Goal: Task Accomplishment & Management: Use online tool/utility

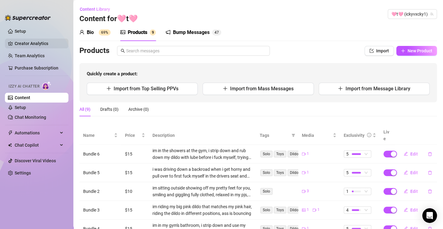
click at [31, 43] on link "Creator Analytics" at bounding box center [39, 43] width 49 height 10
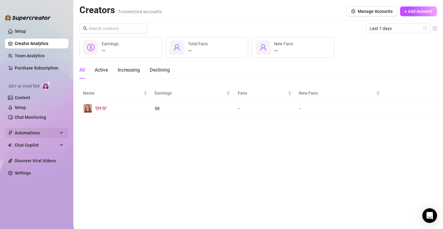
click at [31, 133] on span "Automations" at bounding box center [36, 133] width 43 height 10
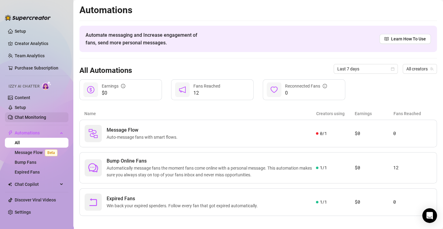
click at [29, 119] on link "Chat Monitoring" at bounding box center [30, 117] width 31 height 5
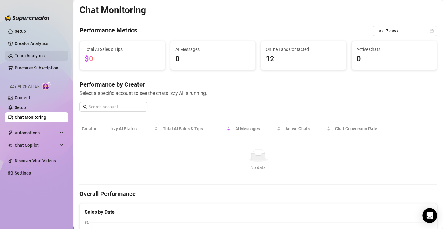
click at [33, 57] on link "Team Analytics" at bounding box center [30, 55] width 30 height 5
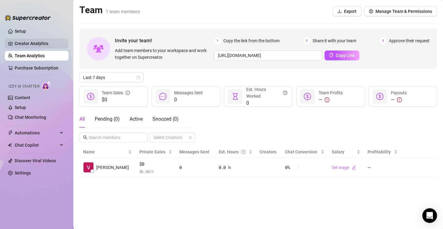
click at [31, 45] on link "Creator Analytics" at bounding box center [39, 43] width 49 height 10
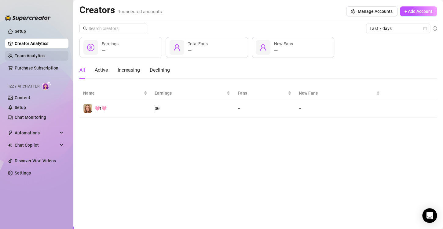
click at [31, 54] on link "Team Analytics" at bounding box center [30, 55] width 30 height 5
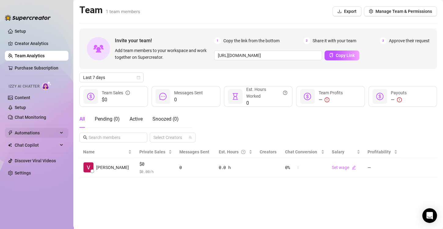
click at [30, 134] on span "Automations" at bounding box center [36, 133] width 43 height 10
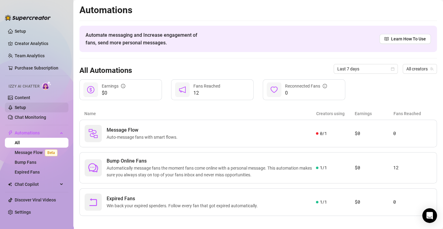
click at [26, 105] on link "Setup" at bounding box center [20, 107] width 11 height 5
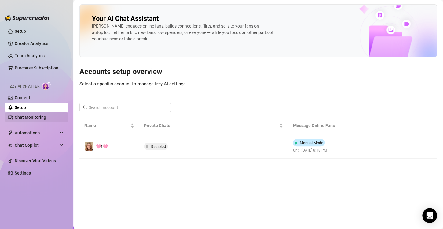
click at [28, 115] on link "Chat Monitoring" at bounding box center [30, 117] width 31 height 5
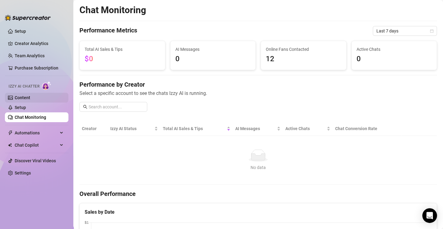
click at [24, 98] on link "Content" at bounding box center [23, 97] width 16 height 5
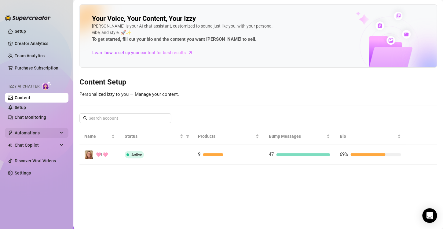
click at [35, 136] on span "Automations" at bounding box center [36, 133] width 43 height 10
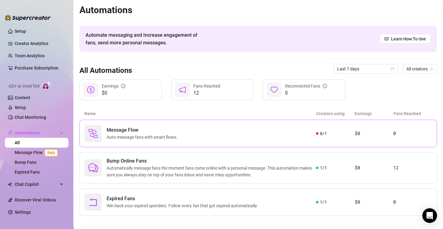
click at [196, 141] on div "Message Flow Auto-message fans with smart flows." at bounding box center [200, 133] width 231 height 17
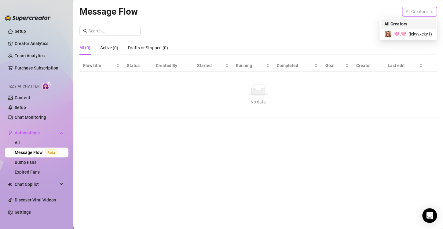
click at [414, 13] on span "All Creators" at bounding box center [419, 11] width 27 height 9
click at [406, 35] on div "🩷t🩷 ( ickyvxcky1 )" at bounding box center [408, 33] width 48 height 7
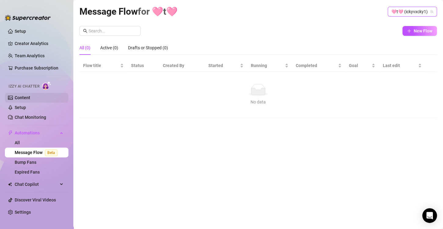
click at [26, 95] on link "Content" at bounding box center [23, 97] width 16 height 5
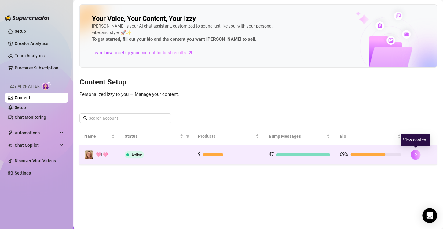
click at [416, 153] on icon "right" at bounding box center [415, 154] width 4 height 4
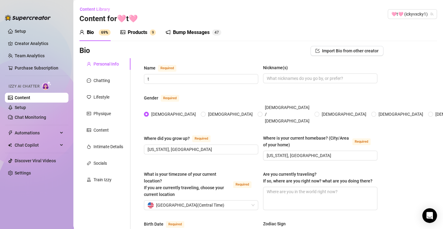
click at [137, 33] on div "Products" at bounding box center [138, 32] width 20 height 7
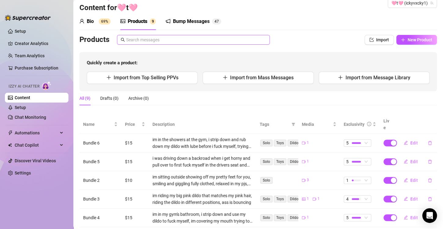
scroll to position [3, 0]
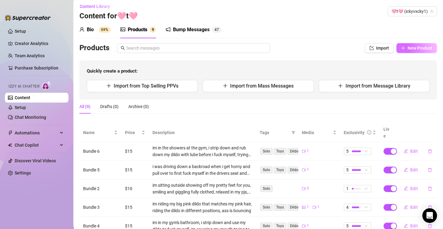
click at [408, 48] on span "New Product" at bounding box center [420, 48] width 25 height 5
type textarea "Type your message here..."
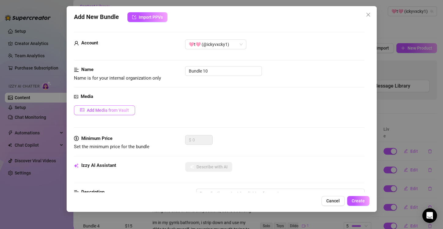
click at [117, 111] on span "Add Media from Vault" at bounding box center [108, 110] width 42 height 5
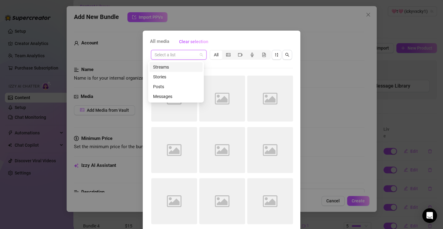
click at [181, 57] on input "search" at bounding box center [176, 54] width 43 height 9
click at [173, 97] on div "Messages" at bounding box center [176, 96] width 46 height 7
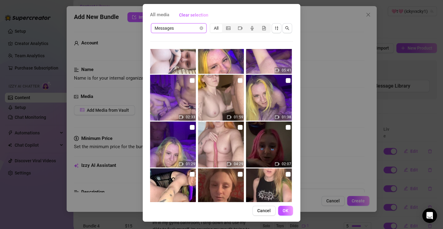
scroll to position [550, 0]
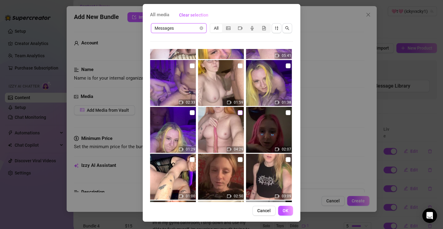
click at [238, 114] on input "checkbox" at bounding box center [240, 112] width 5 height 5
checkbox input "true"
click at [283, 212] on span "OK" at bounding box center [286, 210] width 6 height 5
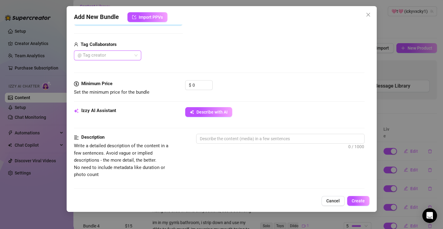
scroll to position [126, 0]
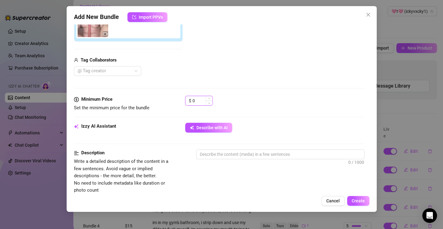
drag, startPoint x: 199, startPoint y: 101, endPoint x: 186, endPoint y: 102, distance: 12.6
click at [186, 102] on div "$ 0" at bounding box center [198, 101] width 27 height 10
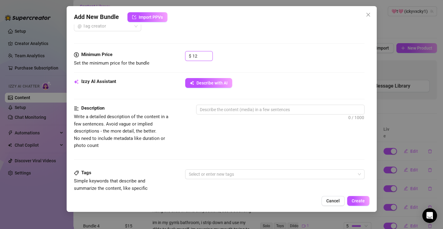
scroll to position [187, 0]
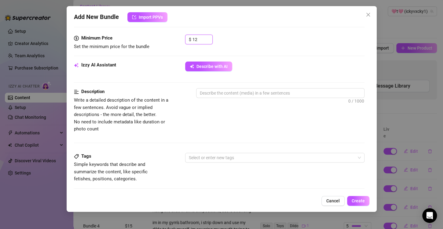
type input "12"
click at [355, 1] on div "Add New Bundle Import PPVs Account 🩷t🩷 (@ickyvxcky1) Name Name is for your inte…" at bounding box center [221, 114] width 443 height 229
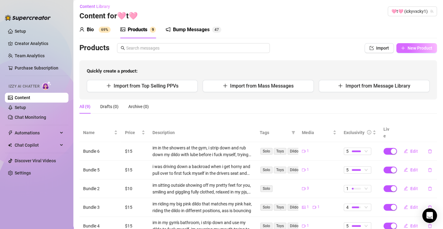
click at [421, 48] on span "New Product" at bounding box center [420, 48] width 25 height 5
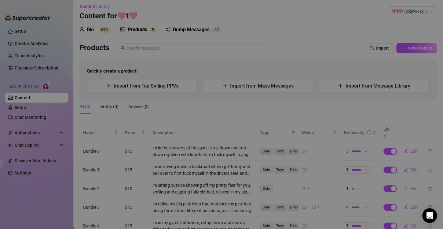
type textarea "Type your message here..."
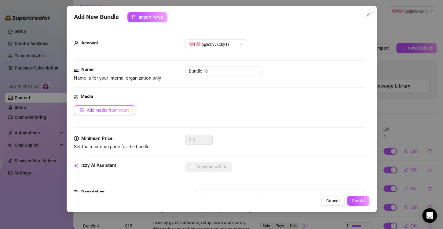
click at [93, 109] on span "Add Media from Vault" at bounding box center [108, 110] width 42 height 5
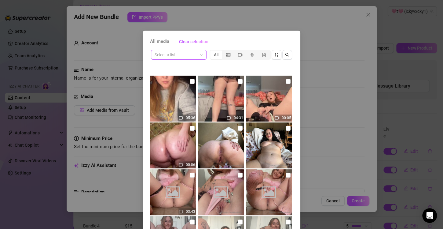
click at [182, 57] on input "search" at bounding box center [176, 54] width 43 height 9
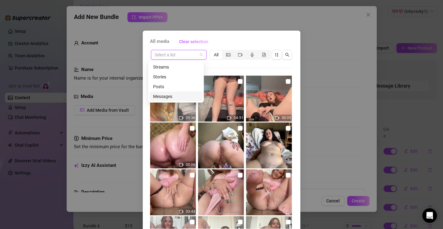
click at [168, 94] on div "Messages" at bounding box center [176, 96] width 46 height 7
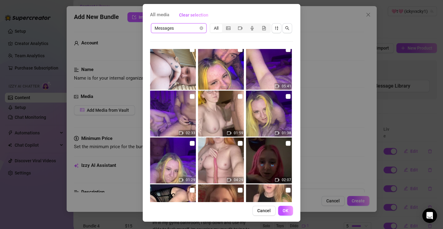
scroll to position [550, 0]
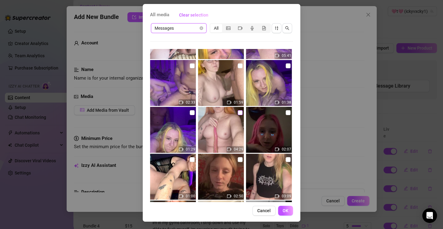
click at [238, 111] on input "checkbox" at bounding box center [240, 112] width 5 height 5
checkbox input "true"
click at [283, 212] on span "OK" at bounding box center [286, 210] width 6 height 5
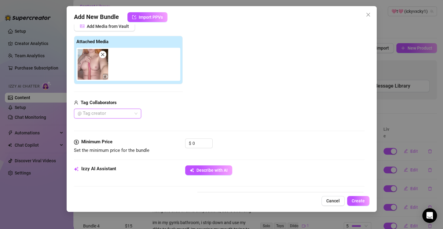
scroll to position [126, 0]
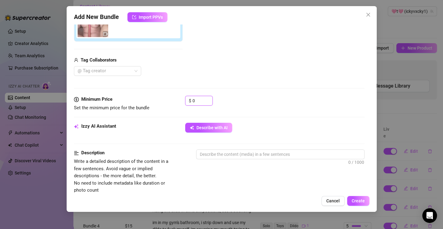
drag, startPoint x: 198, startPoint y: 102, endPoint x: 154, endPoint y: 102, distance: 44.0
click at [154, 102] on div "Minimum Price Set the minimum price for the bundle $ 0" at bounding box center [219, 104] width 291 height 16
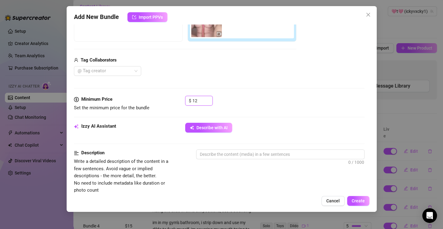
scroll to position [157, 0]
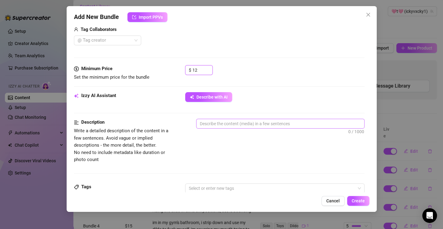
type input "12"
click at [203, 124] on textarea at bounding box center [280, 123] width 168 height 9
type textarea "i"
type textarea "im"
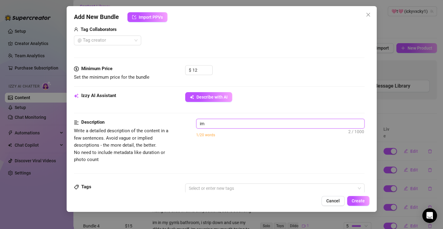
type textarea "im"
type textarea "im n"
type textarea "im na"
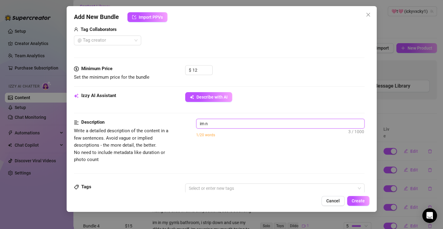
type textarea "im na"
type textarea "im nak"
type textarea "im nake"
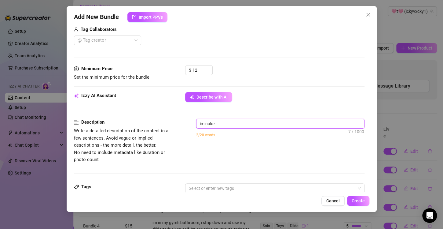
type textarea "im naked"
type textarea "im naked a"
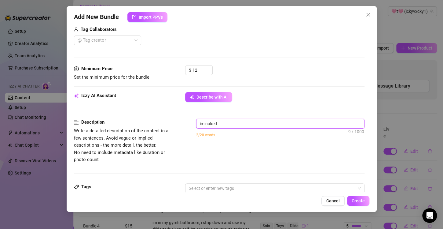
type textarea "im naked a"
type textarea "im naked an"
type textarea "im naked and"
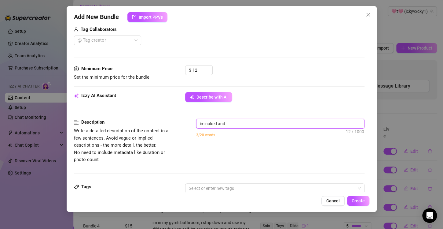
type textarea "im naked and"
type textarea "im naked and p"
type textarea "im naked and pl"
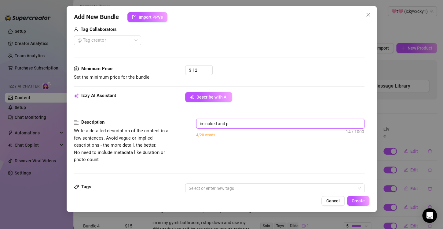
type textarea "im naked and pl"
type textarea "im naked and pla"
type textarea "im naked and play"
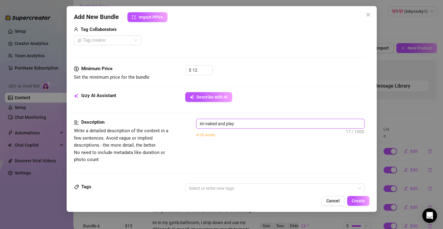
type textarea "im naked and playi"
type textarea "im naked and playig"
type textarea "im naked and playign"
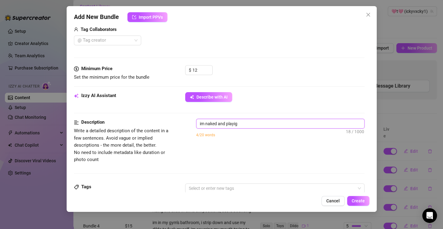
type textarea "im naked and playign"
type textarea "im naked and playig"
type textarea "im naked and playi"
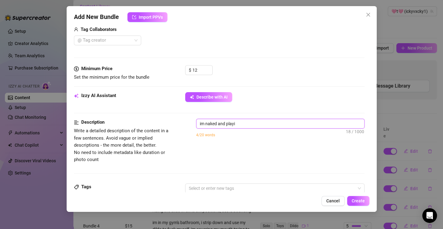
type textarea "im naked and playin"
type textarea "im naked and playing"
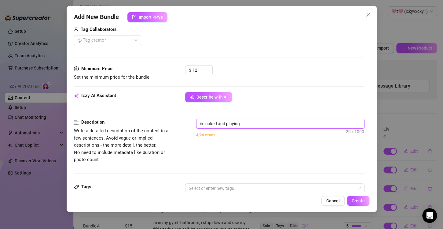
type textarea "im naked and playing"
type textarea "im naked and playing w"
type textarea "im naked and playing wi"
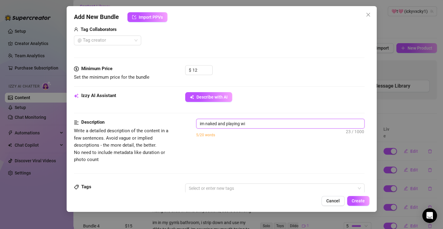
type textarea "im naked and playing wit"
type textarea "im naked and playing with"
type textarea "im naked and playing with m"
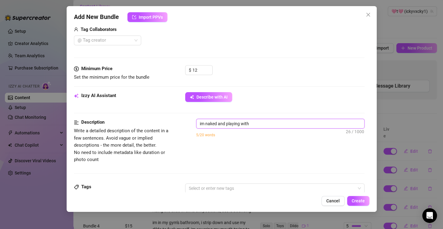
type textarea "im naked and playing with m"
type textarea "im naked and playing with my"
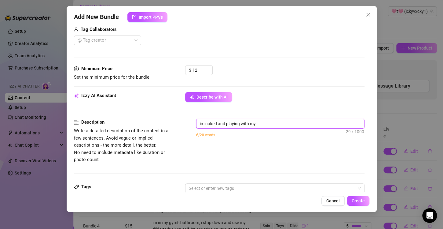
type textarea "im naked and playing with my p"
type textarea "im naked and playing with my pu"
type textarea "im naked and playing with my pus"
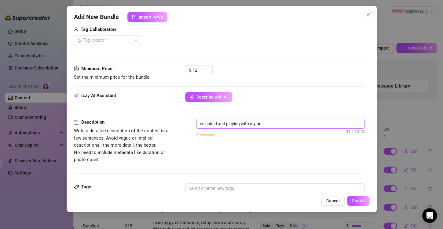
type textarea "im naked and playing with my pus"
type textarea "im naked and playing with my puss"
type textarea "im naked and playing with my pussy"
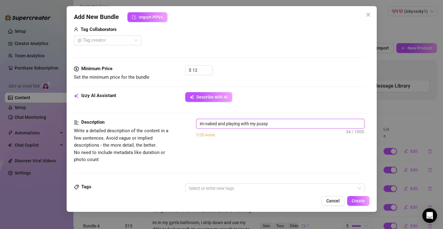
type textarea "im naked and playing with my pussy"
type textarea "im naked and playing with my pussy a"
type textarea "im naked and playing with my pussy an"
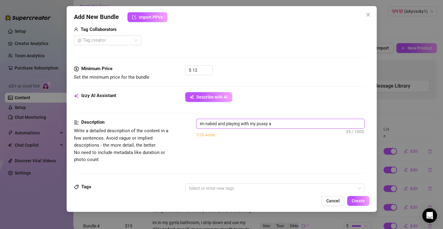
type textarea "im naked and playing with my pussy an"
type textarea "im naked and playing with my pussy and"
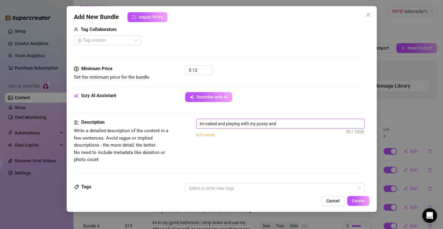
type textarea "im naked and playing with my pussy and t"
type textarea "im naked and playing with my pussy and th"
type textarea "im naked and playing with my pussy and the"
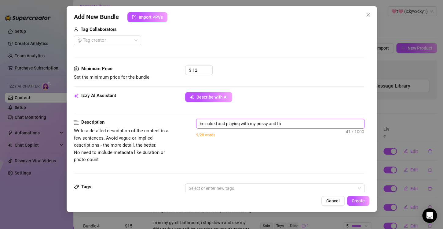
type textarea "im naked and playing with my pussy and the"
type textarea "im naked and playing with my pussy and then"
type textarea "im naked and playing with my pussy and then i"
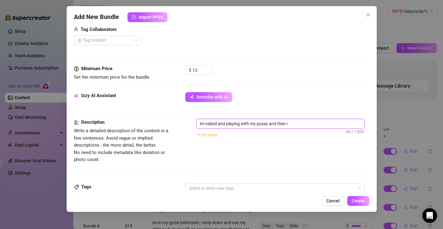
type textarea "im naked and playing with my pussy and then i s"
type textarea "im naked and playing with my pussy and then i st"
type textarea "im naked and playing with my pussy and then i sta"
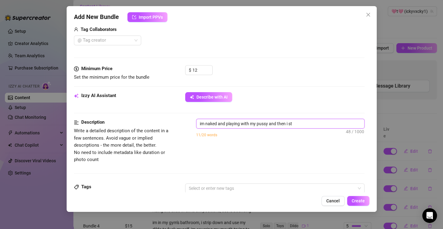
type textarea "im naked and playing with my pussy and then i sta"
type textarea "im naked and playing with my pussy and then i star"
type textarea "im naked and playing with my pussy and then i start"
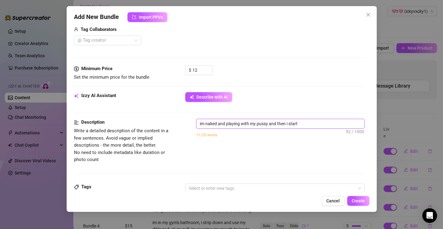
type textarea "im naked and playing with my pussy and then i start u"
type textarea "im naked and playing with my pussy and then i start us"
type textarea "im naked and playing with my pussy and then i start usi"
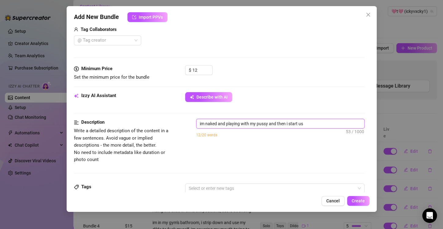
type textarea "im naked and playing with my pussy and then i start usi"
type textarea "im naked and playing with my pussy and then i start usin"
type textarea "im naked and playing with my pussy and then i start using"
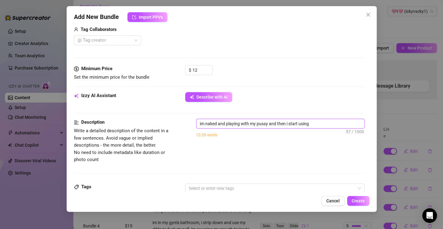
type textarea "im naked and playing with my pussy and then i start using"
type textarea "im naked and playing with my pussy and then i start using a"
type textarea "im naked and playing with my pussy and then i start using an"
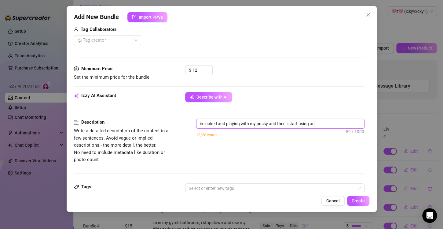
type textarea "im naked and playing with my pussy and then i start using an"
type textarea "im naked and playing with my pussy and then i start using an e"
type textarea "im naked and playing with my pussy and then i start using an ex"
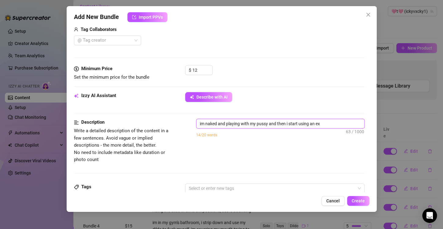
type textarea "im naked and playing with my pussy and then i start using an ext"
type textarea "im naked and playing with my pussy and then i start using an extr"
type textarea "im naked and playing with my pussy and then i start using an extra"
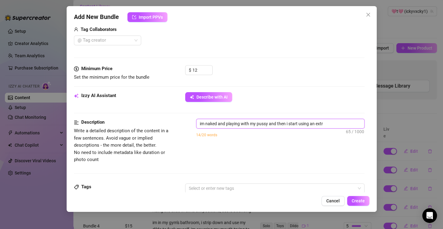
type textarea "im naked and playing with my pussy and then i start using an extra"
type textarea "im naked and playing with my pussy and then i start using an extra l"
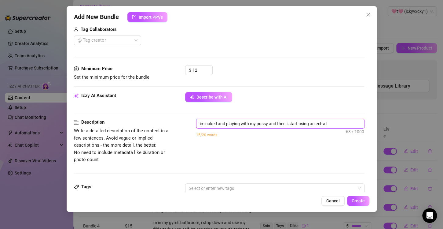
type textarea "im naked and playing with my pussy and then i start using an extra lo"
type textarea "im naked and playing with my pussy and then i start using an extra lon"
type textarea "im naked and playing with my pussy and then i start using an extra long"
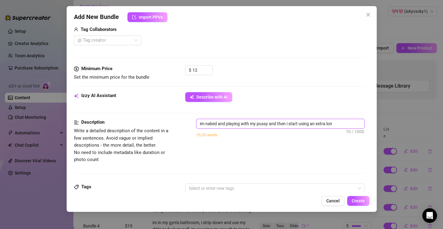
type textarea "im naked and playing with my pussy and then i start using an extra long"
type textarea "im naked and playing with my pussy and then i start using an extra long t"
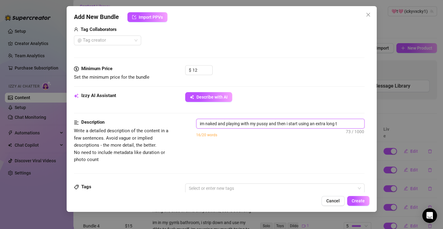
type textarea "im naked and playing with my pussy and then i start using an extra long te"
type textarea "im naked and playing with my pussy and then i start using an extra long ten"
type textarea "im naked and playing with my pussy and then i start using an extra long tent"
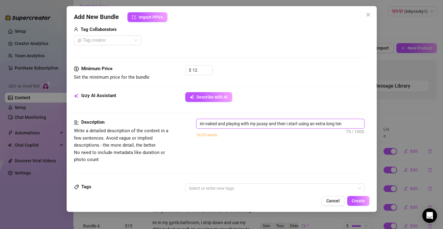
type textarea "im naked and playing with my pussy and then i start using an extra long tent"
type textarea "im naked and playing with my pussy and then i start using an extra long tenta"
type textarea "im naked and playing with my pussy and then i start using an extra long tentac"
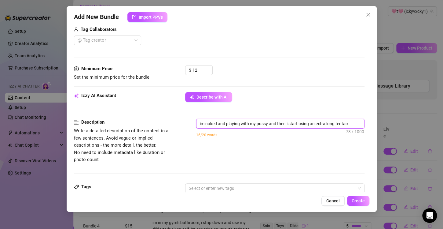
type textarea "im naked and playing with my pussy and then i start using an extra long tentacl"
type textarea "im naked and playing with my pussy and then i start using an extra long tentacle"
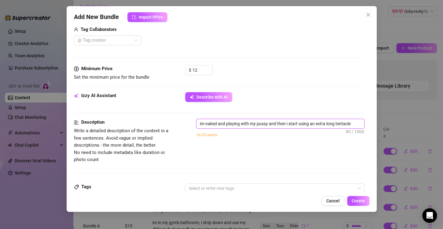
type textarea "im naked and playing with my pussy and then i start using an extra long tentacle"
type textarea "im naked and playing with my pussy and then i start using an extra long tentacl…"
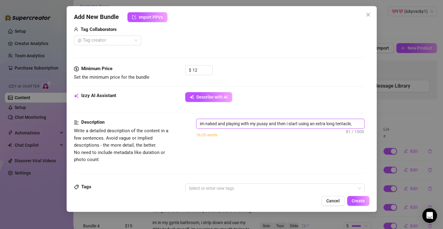
type textarea "im naked and playing with my pussy and then i start using an extra long tentacl…"
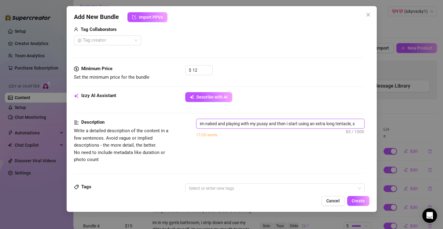
type textarea "im naked and playing with my pussy and then i start using an extra long tentacl…"
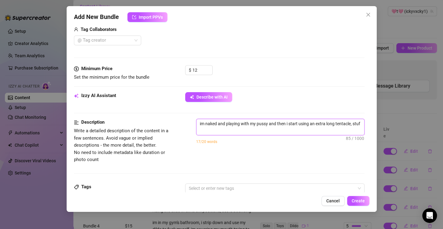
type textarea "im naked and playing with my pussy and then i start using an extra long tentacl…"
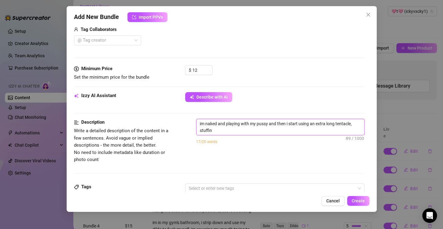
type textarea "im naked and playing with my pussy and then i start using an extra long tentacl…"
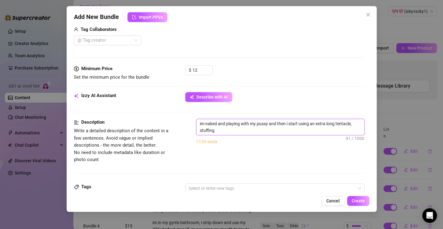
type textarea "im naked and playing with my pussy and then i start using an extra long tentacl…"
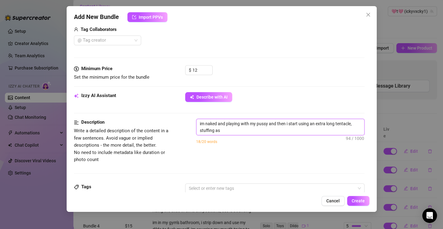
type textarea "im naked and playing with my pussy and then i start using an extra long tentacl…"
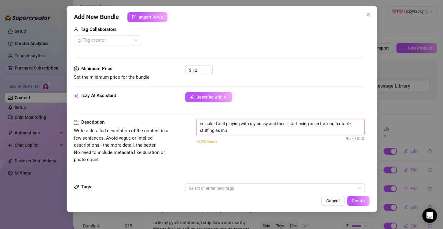
type textarea "im naked and playing with my pussy and then i start using an extra long tentacl…"
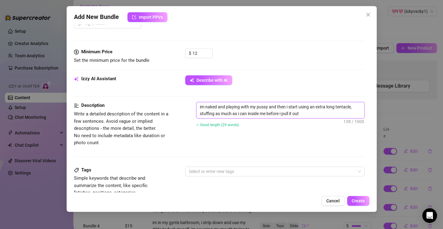
scroll to position [218, 0]
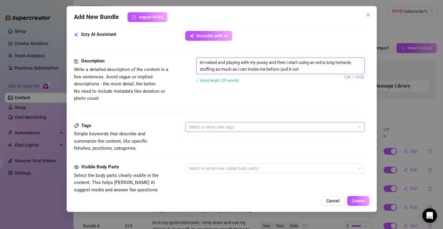
click at [229, 129] on div at bounding box center [271, 127] width 170 height 9
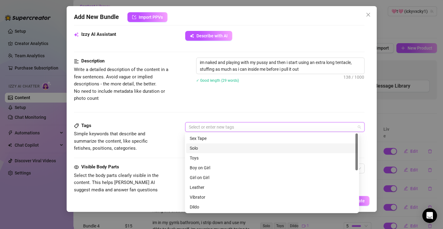
click at [203, 147] on div "Solo" at bounding box center [272, 148] width 164 height 7
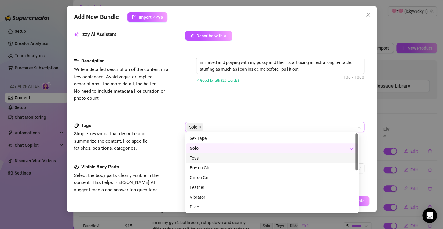
click at [199, 156] on div "Toys" at bounding box center [272, 157] width 164 height 7
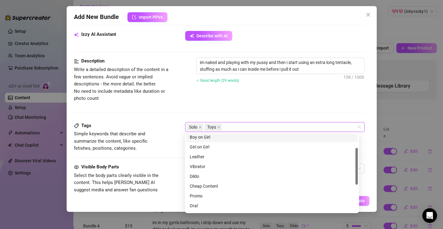
scroll to position [61, 0]
click at [199, 144] on div "Dildo" at bounding box center [272, 145] width 164 height 7
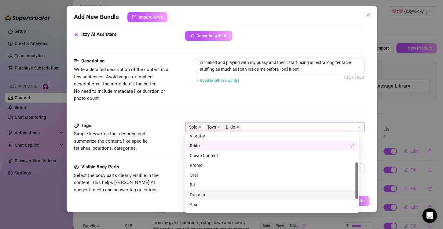
click at [205, 195] on div "Orgasm" at bounding box center [272, 194] width 164 height 7
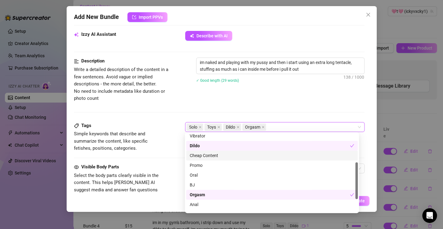
click at [155, 118] on div "Description Write a detailed description of the content in a few sentences. Avo…" at bounding box center [219, 89] width 291 height 64
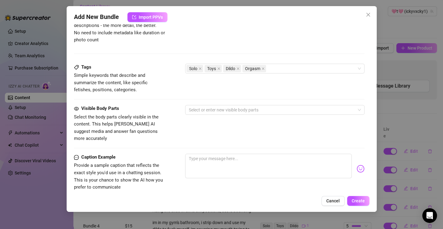
scroll to position [279, 0]
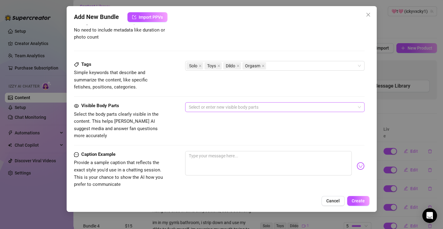
click at [210, 105] on div at bounding box center [271, 107] width 170 height 9
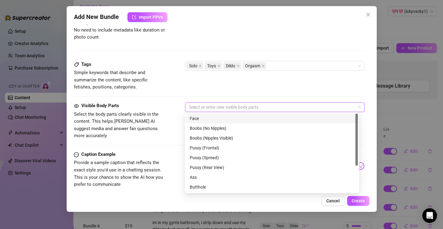
click at [206, 118] on div "Face" at bounding box center [272, 118] width 164 height 7
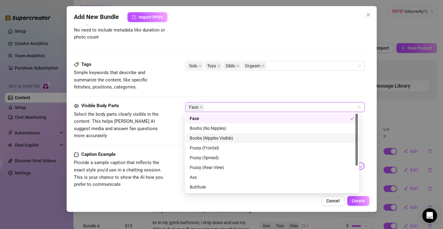
click at [220, 140] on div "Boobs (Nipples Visible)" at bounding box center [272, 137] width 164 height 7
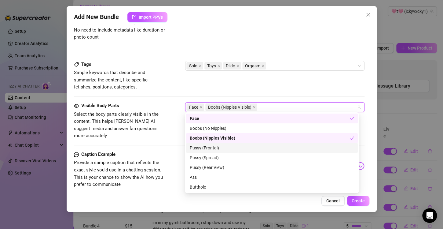
click at [215, 150] on div "Pussy (Frontal)" at bounding box center [272, 147] width 164 height 7
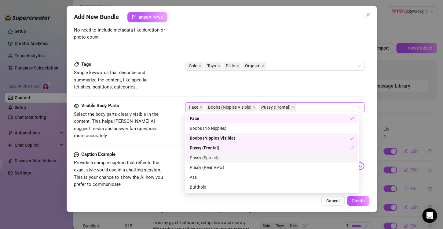
click at [216, 158] on div "Pussy (Spread)" at bounding box center [272, 157] width 164 height 7
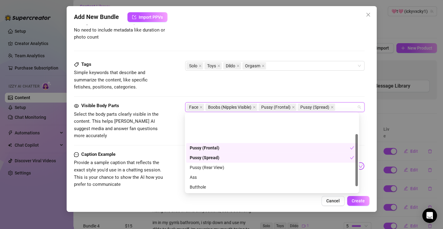
scroll to position [31, 0]
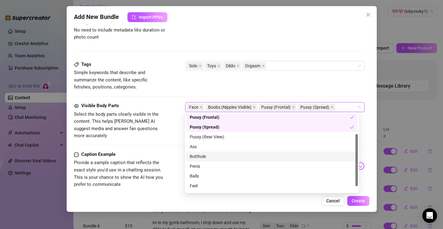
click at [214, 156] on div "Butthole" at bounding box center [272, 156] width 164 height 7
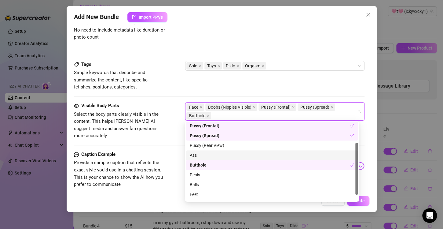
click at [216, 156] on div "Ass" at bounding box center [272, 155] width 164 height 7
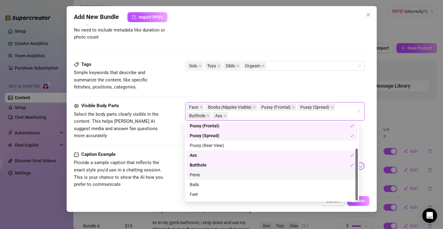
scroll to position [39, 0]
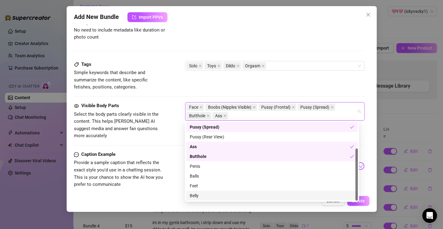
click at [217, 197] on div "Belly" at bounding box center [272, 195] width 164 height 7
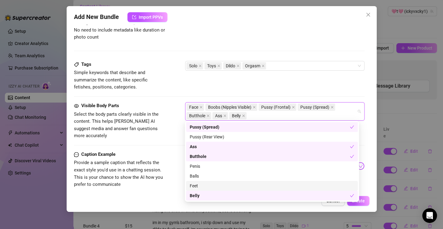
click at [214, 186] on div "Feet" at bounding box center [272, 185] width 164 height 7
click at [171, 137] on div "Visible Body Parts Select the body parts clearly visible in the content. This h…" at bounding box center [219, 126] width 291 height 49
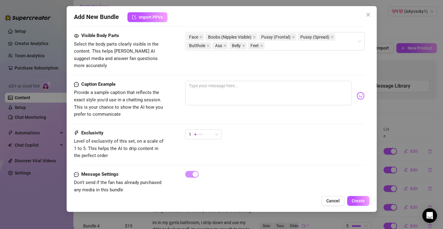
scroll to position [353, 0]
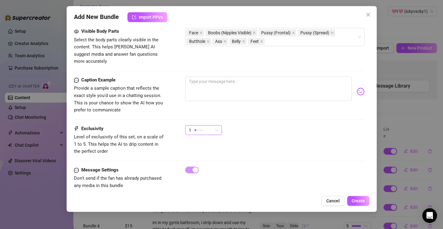
click at [216, 125] on span "1" at bounding box center [203, 129] width 29 height 9
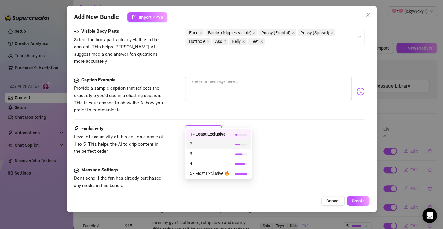
click at [207, 144] on span "2" at bounding box center [210, 143] width 40 height 7
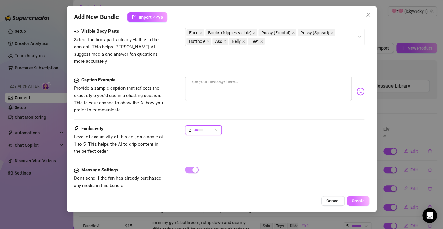
click at [358, 200] on span "Create" at bounding box center [358, 200] width 13 height 5
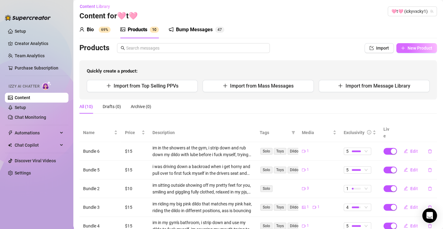
click at [412, 48] on span "New Product" at bounding box center [420, 48] width 25 height 5
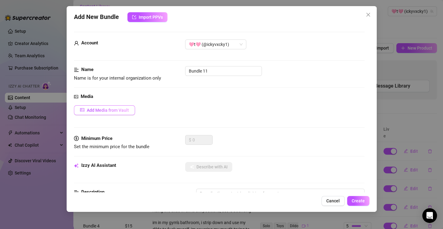
click at [124, 109] on span "Add Media from Vault" at bounding box center [108, 110] width 42 height 5
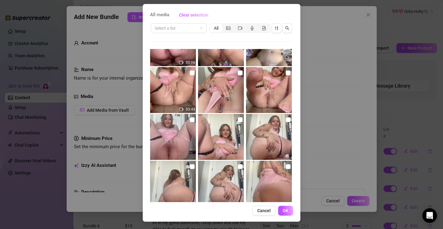
scroll to position [92, 0]
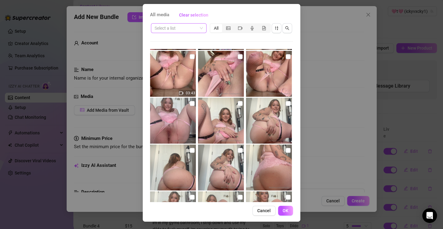
click at [184, 30] on input "search" at bounding box center [176, 28] width 43 height 9
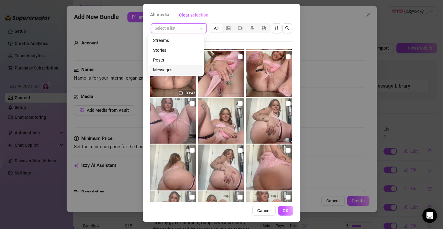
click at [171, 70] on div "Messages" at bounding box center [176, 69] width 46 height 7
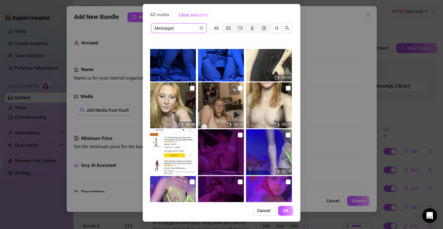
scroll to position [2061, 0]
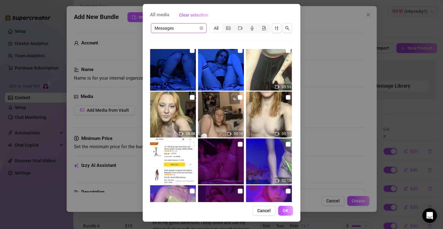
click at [286, 97] on input "checkbox" at bounding box center [288, 97] width 5 height 5
click at [285, 210] on span "OK" at bounding box center [286, 210] width 6 height 5
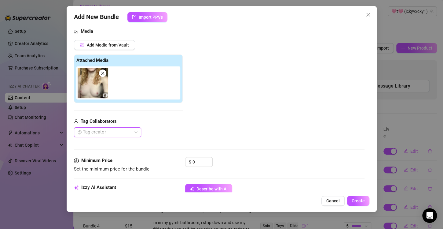
scroll to position [96, 0]
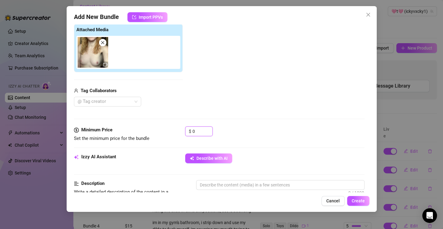
drag, startPoint x: 196, startPoint y: 131, endPoint x: 182, endPoint y: 132, distance: 14.1
click at [182, 132] on div "Minimum Price Set the minimum price for the bundle $ 0" at bounding box center [219, 134] width 291 height 16
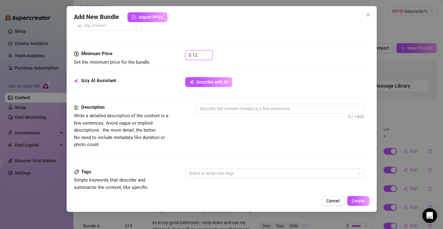
scroll to position [187, 0]
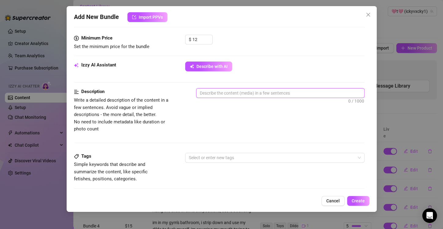
click at [232, 94] on textarea at bounding box center [280, 92] width 168 height 9
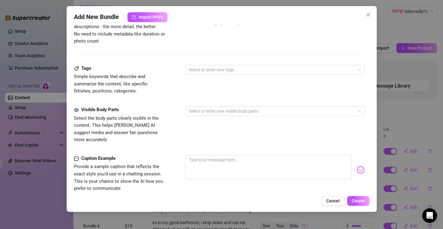
scroll to position [279, 0]
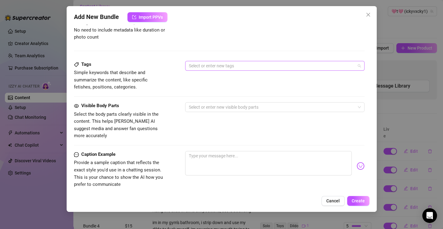
click at [225, 64] on div at bounding box center [271, 65] width 170 height 9
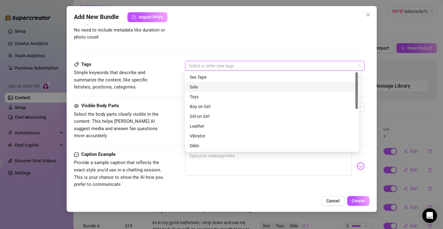
click at [209, 87] on div "Solo" at bounding box center [272, 86] width 164 height 7
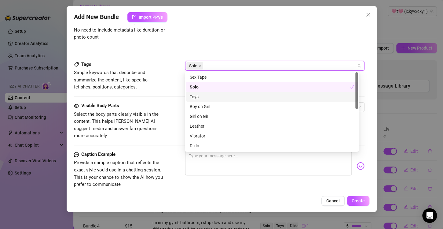
click at [206, 96] on div "Toys" at bounding box center [272, 96] width 164 height 7
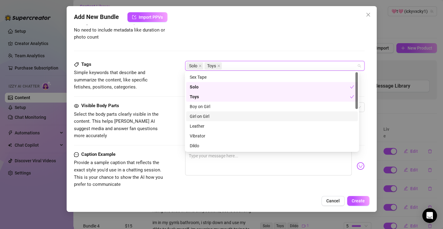
scroll to position [61, 0]
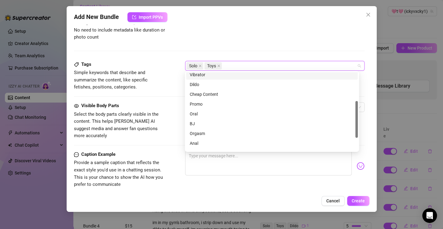
click at [207, 75] on div "Vibrator" at bounding box center [272, 74] width 164 height 7
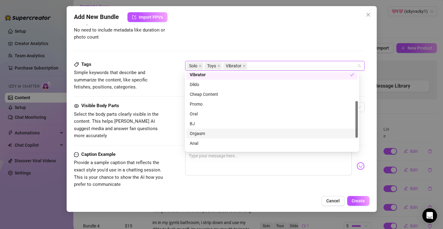
click at [201, 133] on div "Orgasm" at bounding box center [272, 133] width 164 height 7
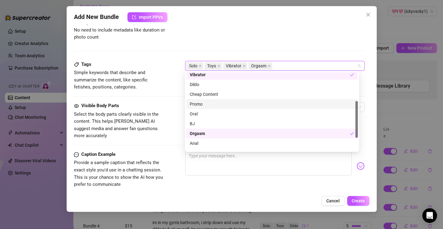
click at [167, 61] on div "Tags Simple keywords that describe and summarize the content, like specific fet…" at bounding box center [219, 76] width 291 height 30
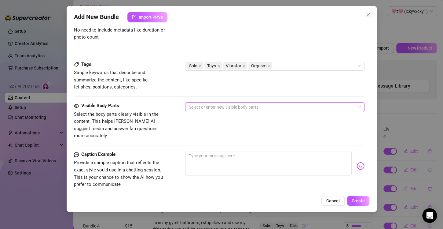
click at [207, 106] on div at bounding box center [271, 107] width 170 height 9
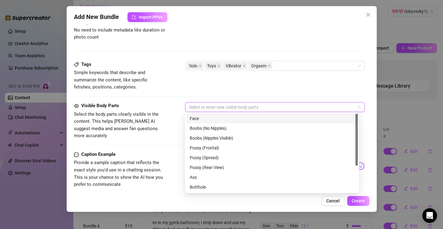
click at [207, 119] on div "Face" at bounding box center [272, 118] width 164 height 7
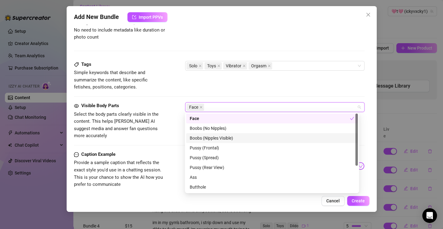
click at [221, 137] on div "Boobs (Nipples Visible)" at bounding box center [272, 137] width 164 height 7
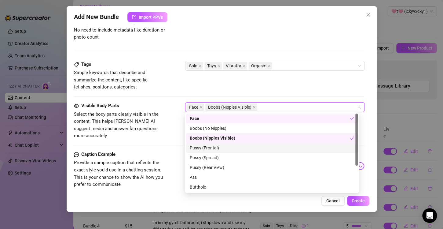
click at [215, 150] on div "Pussy (Frontal)" at bounding box center [272, 147] width 164 height 7
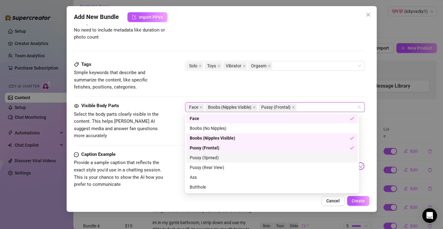
click at [215, 158] on div "Pussy (Spread)" at bounding box center [272, 157] width 164 height 7
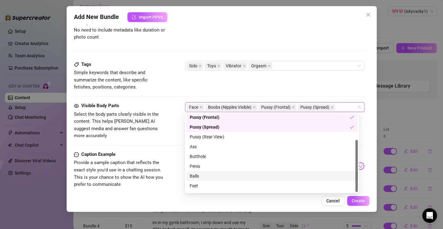
scroll to position [39, 0]
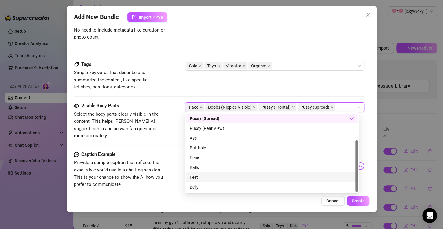
click at [209, 180] on div "Feet" at bounding box center [272, 177] width 164 height 7
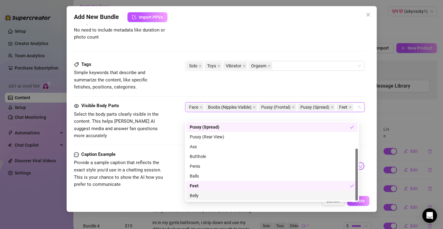
click at [210, 196] on div "Belly" at bounding box center [272, 195] width 164 height 7
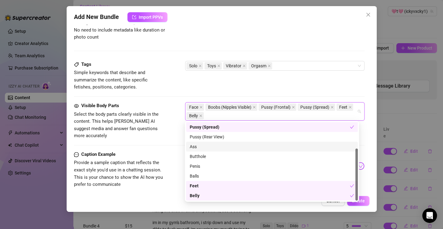
click at [165, 106] on div "Visible Body Parts" at bounding box center [120, 105] width 92 height 7
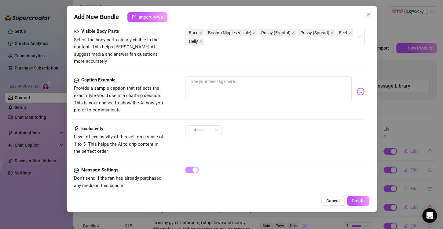
scroll to position [353, 0]
click at [215, 125] on span "1" at bounding box center [203, 129] width 29 height 9
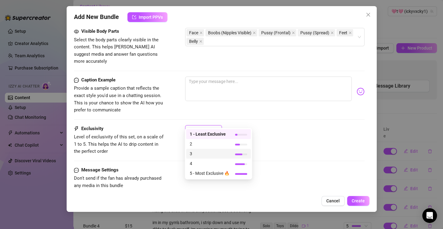
click at [205, 151] on span "3" at bounding box center [210, 153] width 40 height 7
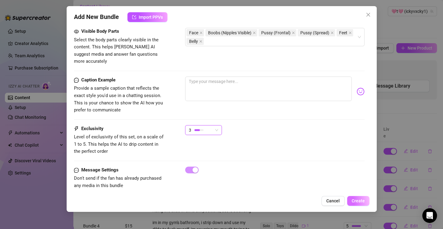
click at [360, 201] on span "Create" at bounding box center [358, 200] width 13 height 5
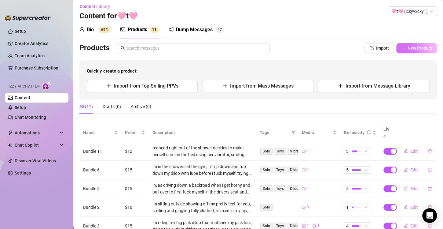
click at [413, 47] on span "New Product" at bounding box center [420, 48] width 25 height 5
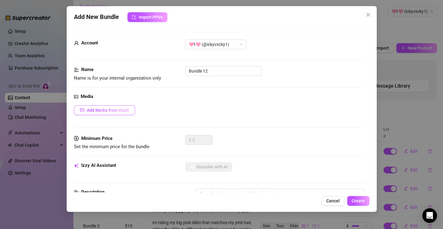
click at [108, 112] on span "Add Media from Vault" at bounding box center [108, 110] width 42 height 5
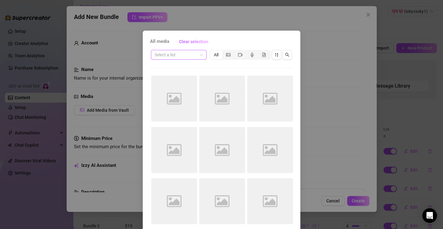
click at [166, 56] on input "search" at bounding box center [176, 54] width 43 height 9
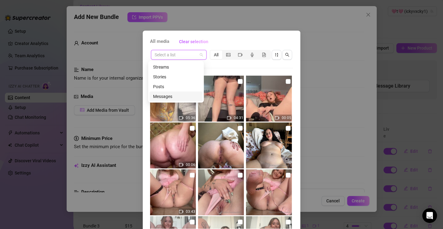
click at [168, 96] on div "Messages" at bounding box center [176, 96] width 46 height 7
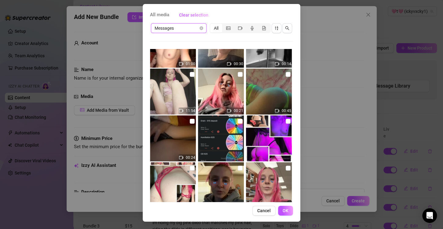
scroll to position [733, 0]
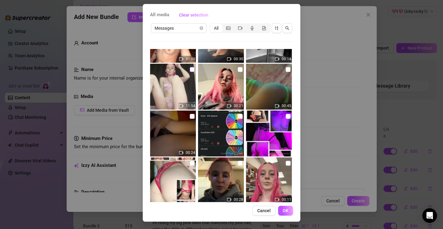
click at [190, 70] on input "checkbox" at bounding box center [192, 69] width 5 height 5
click at [266, 210] on span "Cancel" at bounding box center [263, 210] width 13 height 5
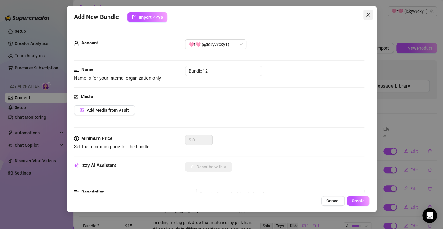
click at [368, 14] on icon "close" at bounding box center [368, 15] width 4 height 4
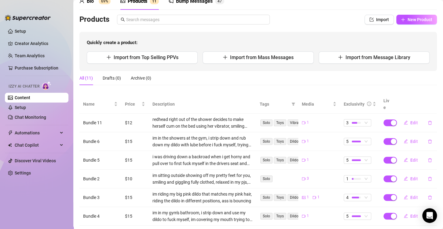
scroll to position [0, 0]
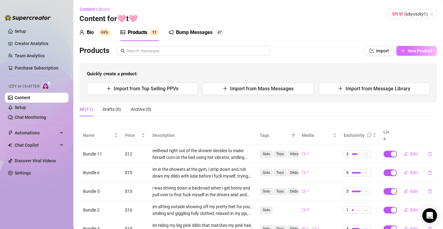
click at [408, 49] on span "New Product" at bounding box center [420, 50] width 25 height 5
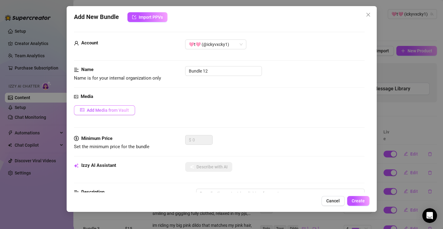
click at [112, 111] on span "Add Media from Vault" at bounding box center [108, 110] width 42 height 5
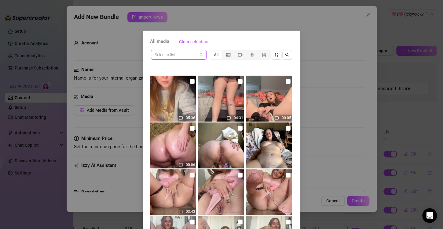
click at [180, 55] on input "search" at bounding box center [176, 54] width 43 height 9
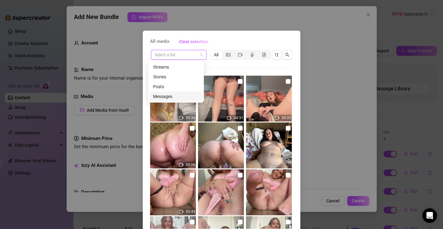
click at [171, 93] on div "Messages" at bounding box center [176, 96] width 46 height 7
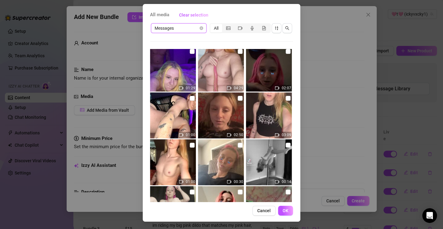
scroll to position [703, 0]
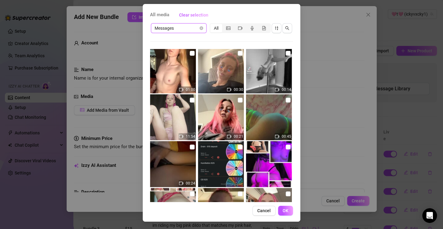
click at [190, 100] on input "checkbox" at bounding box center [192, 99] width 5 height 5
click at [283, 210] on span "OK" at bounding box center [286, 210] width 6 height 5
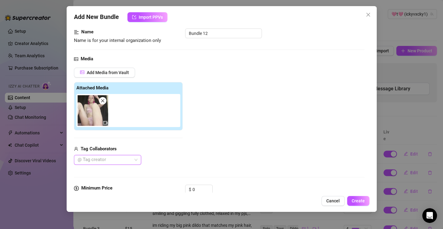
scroll to position [65, 0]
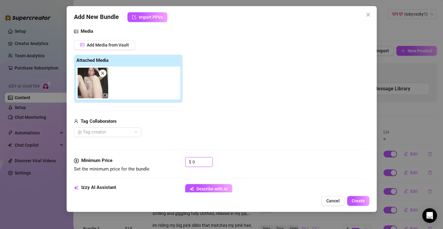
drag, startPoint x: 197, startPoint y: 160, endPoint x: 172, endPoint y: 160, distance: 25.1
click at [172, 160] on div "Minimum Price Set the minimum price for the bundle $ 0" at bounding box center [219, 165] width 291 height 16
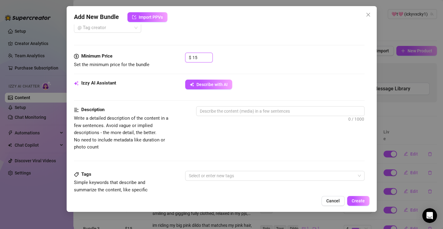
scroll to position [187, 0]
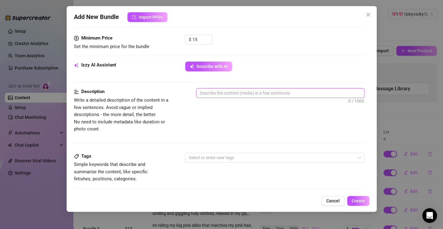
click at [219, 93] on textarea at bounding box center [280, 92] width 168 height 9
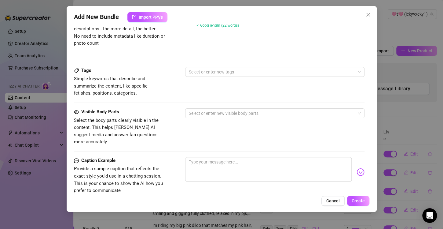
scroll to position [279, 0]
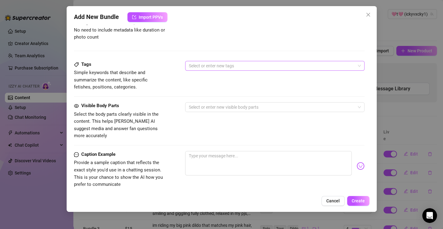
click at [229, 66] on div at bounding box center [271, 65] width 170 height 9
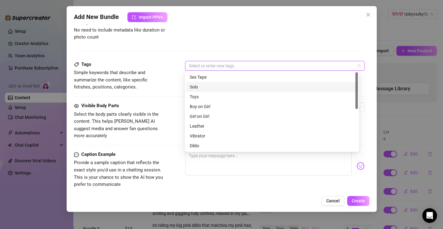
click at [221, 88] on div "Solo" at bounding box center [272, 86] width 164 height 7
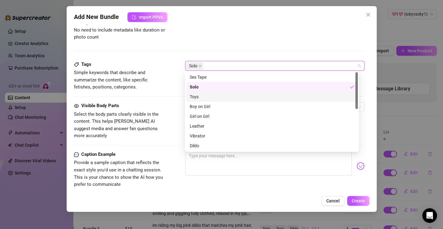
click at [215, 98] on div "Toys" at bounding box center [272, 96] width 164 height 7
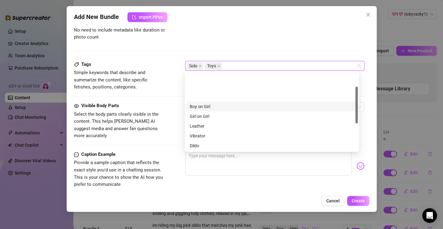
scroll to position [31, 0]
click at [206, 108] on div "Vibrator" at bounding box center [272, 105] width 164 height 7
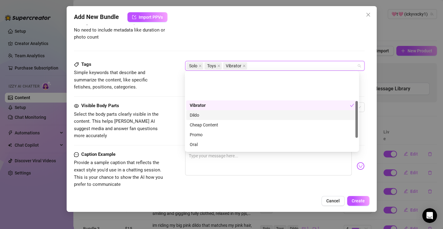
scroll to position [61, 0]
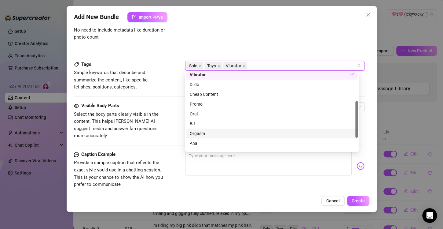
click at [210, 132] on div "Orgasm" at bounding box center [272, 133] width 164 height 7
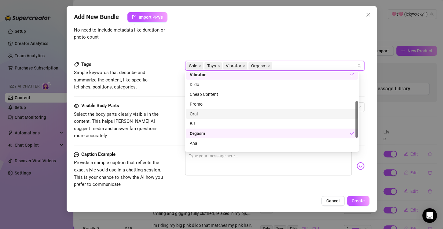
click at [169, 67] on div "Tags Simple keywords that describe and summarize the content, like specific fet…" at bounding box center [219, 76] width 291 height 30
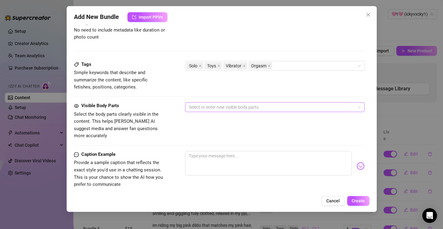
click at [205, 107] on div at bounding box center [271, 107] width 170 height 9
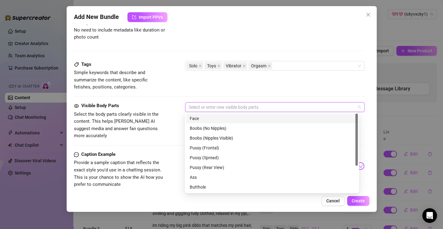
click at [207, 118] on div "Face" at bounding box center [272, 118] width 164 height 7
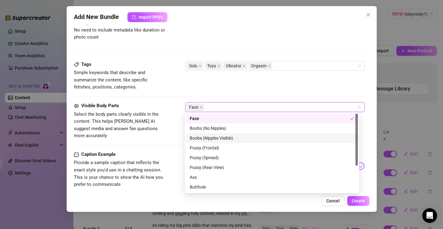
click at [229, 138] on div "Boobs (Nipples Visible)" at bounding box center [272, 137] width 164 height 7
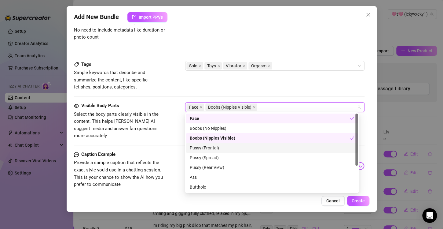
click at [219, 148] on div "Pussy (Frontal)" at bounding box center [272, 147] width 164 height 7
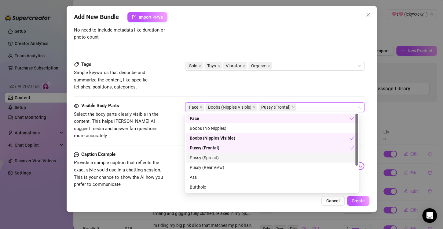
click at [220, 157] on div "Pussy (Spread)" at bounding box center [272, 157] width 164 height 7
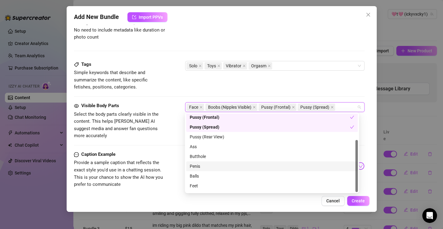
scroll to position [39, 0]
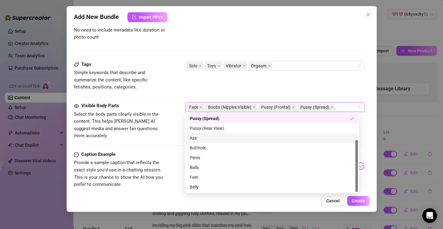
click at [213, 139] on div "Ass" at bounding box center [272, 137] width 164 height 7
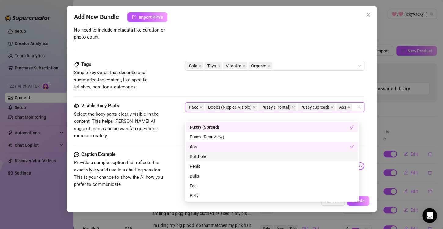
click at [213, 155] on div "Butthole" at bounding box center [272, 156] width 164 height 7
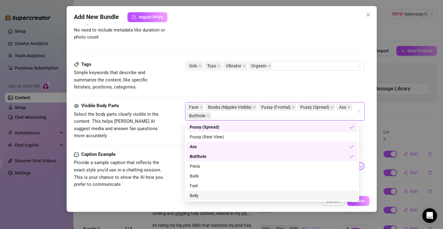
click at [204, 194] on div "Belly" at bounding box center [272, 195] width 164 height 7
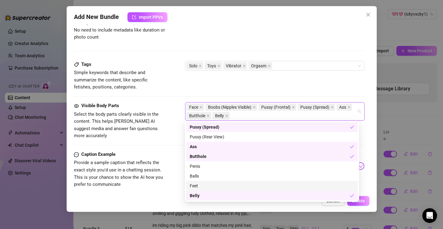
click at [201, 187] on div "Feet" at bounding box center [272, 185] width 164 height 7
click at [163, 102] on div "Visible Body Parts" at bounding box center [120, 105] width 92 height 7
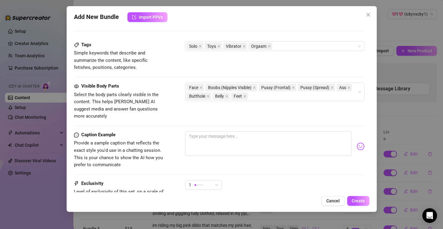
scroll to position [340, 0]
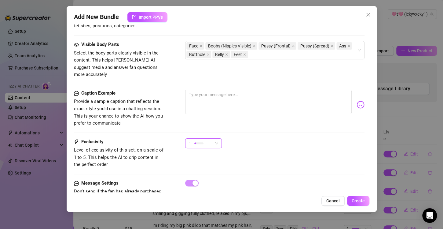
click at [212, 138] on div "1" at bounding box center [201, 142] width 24 height 9
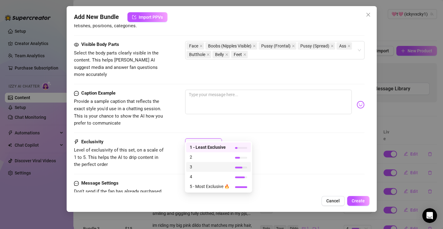
click at [207, 166] on span "3" at bounding box center [210, 166] width 40 height 7
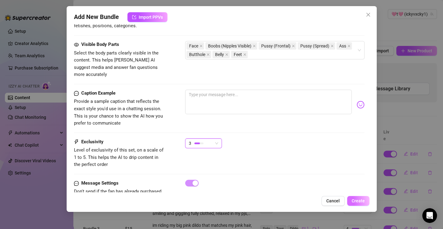
click at [357, 201] on span "Create" at bounding box center [358, 200] width 13 height 5
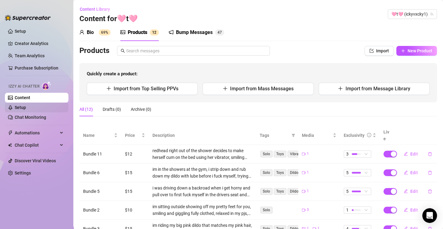
click at [26, 108] on link "Setup" at bounding box center [20, 107] width 11 height 5
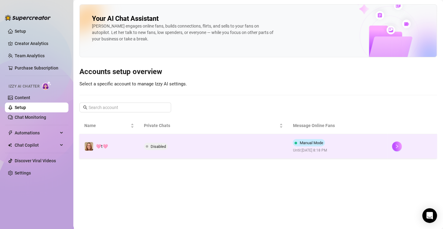
click at [162, 146] on span "Disabled" at bounding box center [158, 146] width 15 height 5
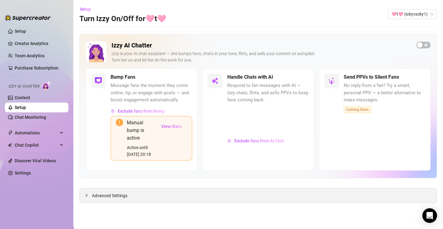
click at [223, 188] on div "Advanced Settings" at bounding box center [258, 195] width 357 height 14
click at [104, 192] on span "Advanced Settings" at bounding box center [109, 195] width 35 height 7
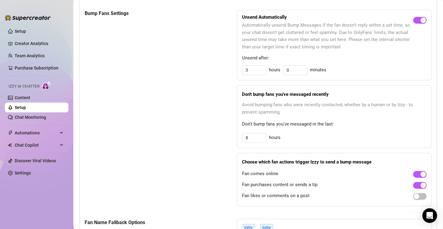
scroll to position [367, 0]
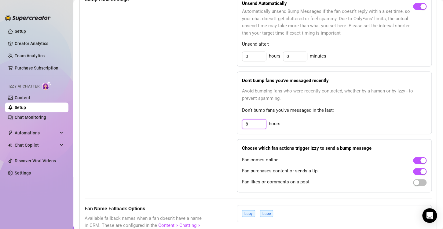
drag, startPoint x: 247, startPoint y: 123, endPoint x: 237, endPoint y: 124, distance: 9.8
click at [237, 124] on div "Don't bump fans you've messaged recently Avoid bumping fans who were recently c…" at bounding box center [334, 102] width 195 height 63
click at [414, 181] on div "button" at bounding box center [416, 181] width 5 height 5
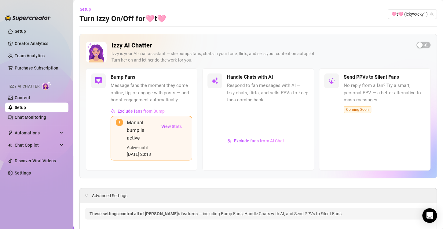
scroll to position [0, 0]
click at [33, 116] on link "Chat Monitoring" at bounding box center [30, 117] width 31 height 5
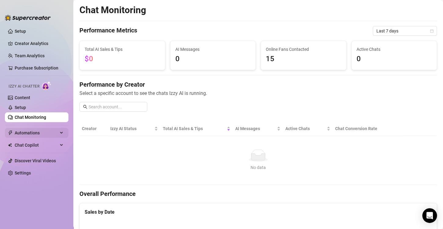
click at [30, 133] on span "Automations" at bounding box center [36, 133] width 43 height 10
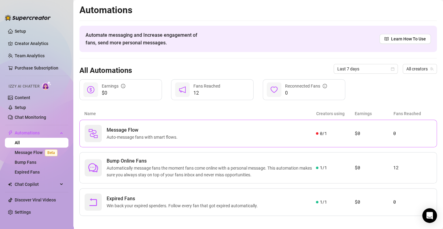
click at [168, 135] on span "Auto-message fans with smart flows." at bounding box center [143, 137] width 73 height 7
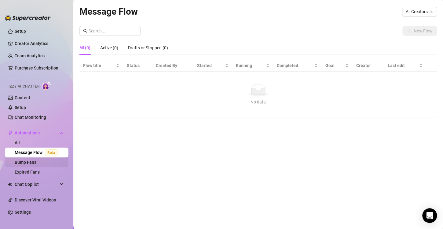
click at [29, 163] on link "Bump Fans" at bounding box center [26, 161] width 22 height 5
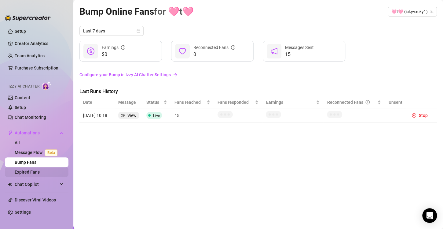
click at [31, 172] on link "Expired Fans" at bounding box center [27, 171] width 25 height 5
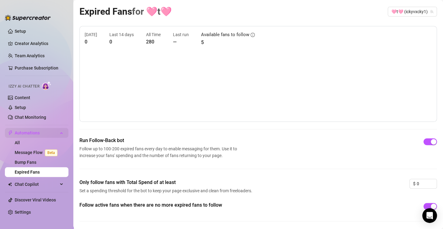
click at [50, 133] on span "Automations" at bounding box center [36, 133] width 43 height 10
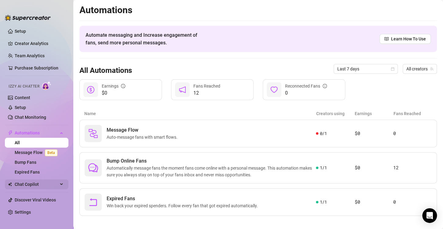
click at [36, 185] on span "Chat Copilot" at bounding box center [36, 184] width 43 height 10
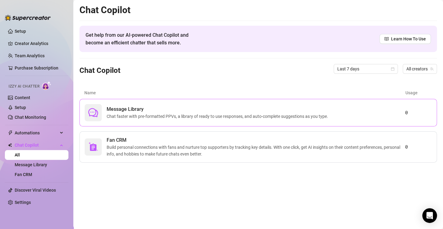
click at [168, 113] on span "Chat faster with pre-formatted PPVs, a library of ready to use responses, and a…" at bounding box center [219, 116] width 224 height 7
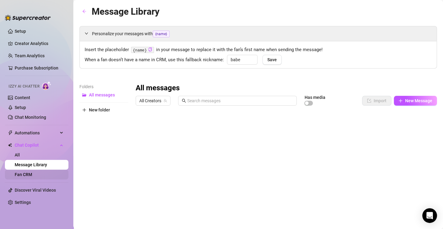
click at [23, 173] on link "Fan CRM" at bounding box center [23, 174] width 17 height 5
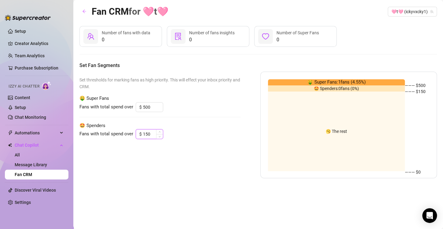
click at [150, 133] on input "150" at bounding box center [153, 133] width 20 height 9
click at [33, 164] on link "Message Library" at bounding box center [31, 164] width 32 height 5
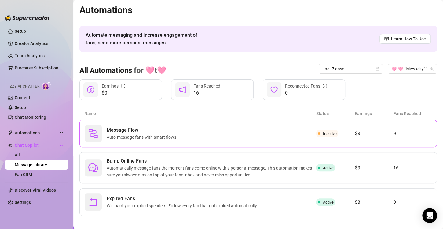
click at [255, 132] on div "Message Flow Auto-message fans with smart flows." at bounding box center [200, 133] width 231 height 17
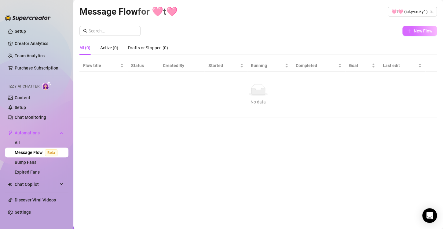
click at [423, 30] on span "New Flow" at bounding box center [423, 30] width 19 height 5
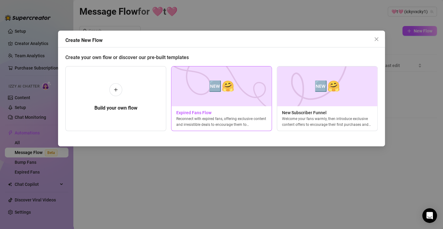
click at [244, 95] on img at bounding box center [221, 86] width 101 height 40
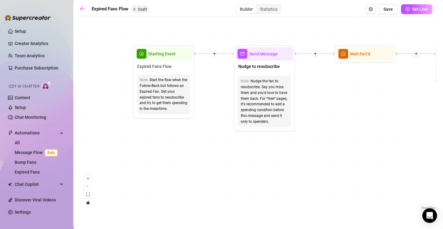
drag, startPoint x: 138, startPoint y: 144, endPoint x: 291, endPoint y: 159, distance: 152.9
click at [291, 159] on div "If True If False Send Message Send Message Wait for 2d Merge Send Message Follo…" at bounding box center [257, 115] width 357 height 191
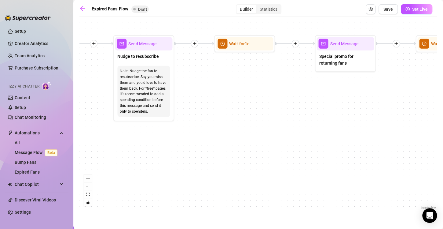
drag, startPoint x: 322, startPoint y: 163, endPoint x: 202, endPoint y: 153, distance: 121.1
click at [202, 153] on div "If True If False Send Message Send Message Wait for 2d Merge Send Message Follo…" at bounding box center [257, 115] width 357 height 191
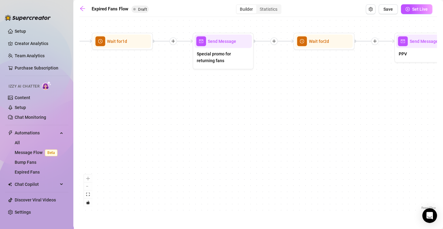
drag, startPoint x: 318, startPoint y: 162, endPoint x: 211, endPoint y: 155, distance: 107.5
click at [196, 159] on div "If True If False Send Message Send Message Wait for 2d Merge Send Message Follo…" at bounding box center [257, 115] width 357 height 191
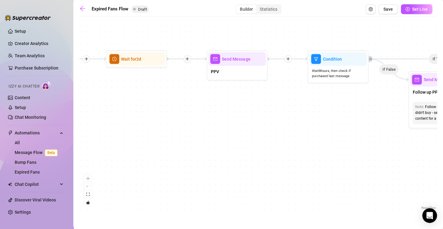
drag, startPoint x: 360, startPoint y: 150, endPoint x: 178, endPoint y: 166, distance: 183.4
click at [178, 166] on div "If True If False Send Message Send Message Wait for 2d Merge Send Message Follo…" at bounding box center [257, 115] width 357 height 191
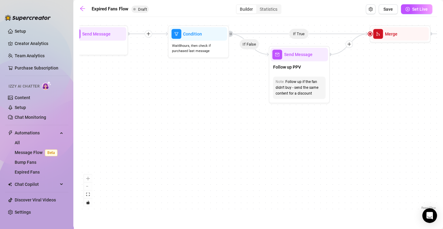
drag, startPoint x: 360, startPoint y: 169, endPoint x: 221, endPoint y: 144, distance: 141.9
click at [221, 144] on div "If True If False Send Message Send Message Wait for 2d Merge Send Message Follo…" at bounding box center [257, 115] width 357 height 191
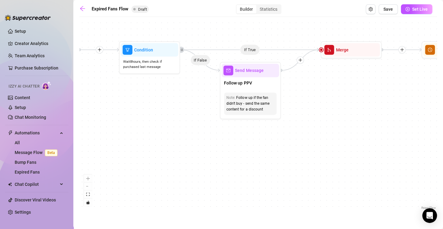
drag, startPoint x: 332, startPoint y: 144, endPoint x: 283, endPoint y: 160, distance: 51.4
click at [283, 160] on div "If True If False Send Message Send Message Wait for 2d Merge Send Message Follo…" at bounding box center [257, 115] width 357 height 191
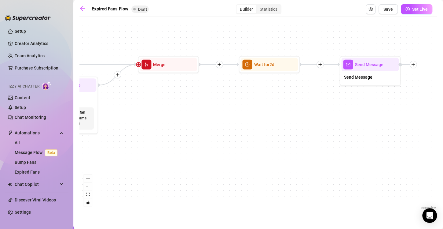
drag, startPoint x: 392, startPoint y: 134, endPoint x: 209, endPoint y: 148, distance: 183.6
click at [209, 148] on div "If True If False Send Message Send Message Wait for 2d Merge Send Message Follo…" at bounding box center [257, 115] width 357 height 191
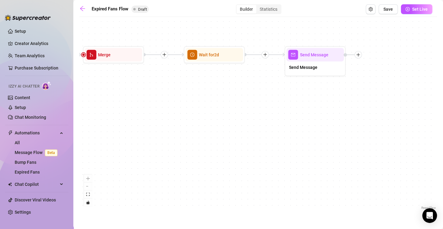
drag, startPoint x: 357, startPoint y: 155, endPoint x: 302, endPoint y: 145, distance: 55.6
click at [302, 145] on div "If True If False Send Message Send Message Wait for 2d Merge Send Message Follo…" at bounding box center [257, 115] width 357 height 191
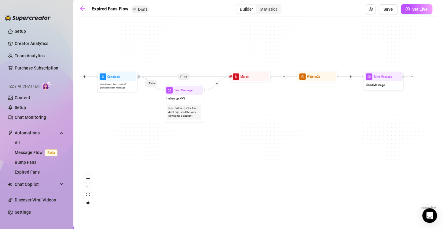
drag, startPoint x: 241, startPoint y: 153, endPoint x: 317, endPoint y: 144, distance: 76.6
click at [317, 144] on div "If True If False Send Message Send Message Wait for 2d Merge Send Message Follo…" at bounding box center [257, 115] width 357 height 191
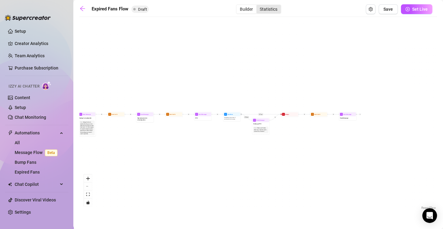
click at [273, 8] on div "Statistics" at bounding box center [268, 9] width 24 height 9
click at [258, 6] on input "Statistics" at bounding box center [258, 6] width 0 height 0
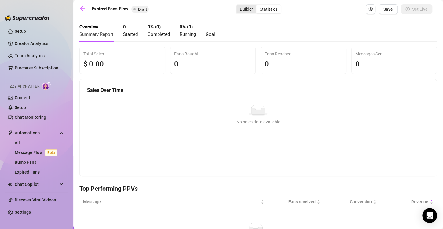
click at [247, 8] on div "Builder" at bounding box center [246, 9] width 20 height 9
click at [238, 6] on input "Builder" at bounding box center [238, 6] width 0 height 0
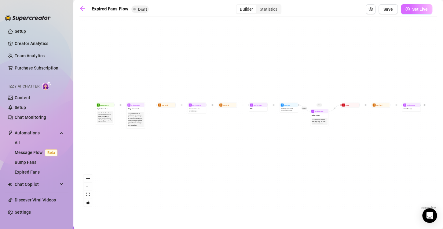
click at [420, 9] on span "Set Live" at bounding box center [420, 9] width 16 height 5
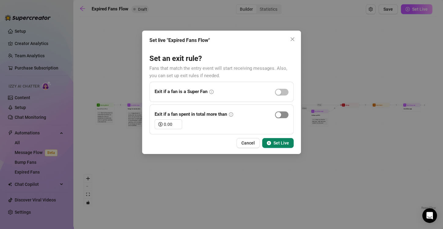
click at [279, 115] on div "button" at bounding box center [278, 114] width 5 height 5
click at [171, 125] on input "0.00" at bounding box center [173, 123] width 18 height 9
click at [273, 144] on span "Set Live" at bounding box center [281, 142] width 16 height 5
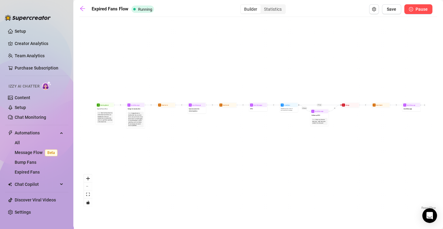
click at [417, 10] on span "Pause" at bounding box center [422, 9] width 12 height 5
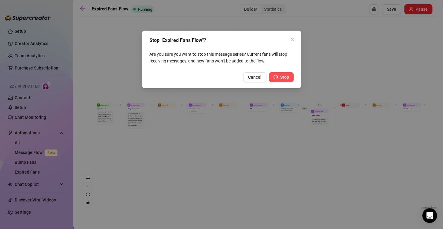
click at [283, 75] on span "Stop" at bounding box center [284, 77] width 9 height 5
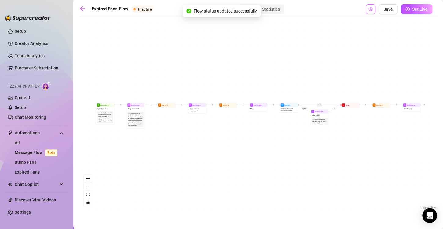
click at [369, 11] on icon "setting" at bounding box center [370, 9] width 4 height 4
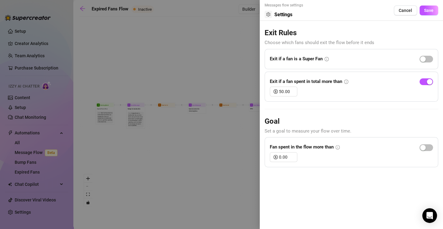
click at [183, 7] on div at bounding box center [221, 114] width 443 height 229
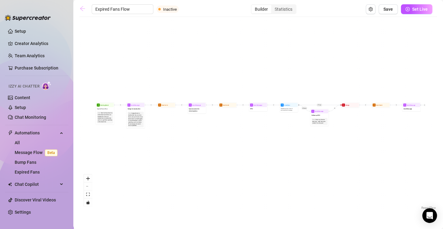
click at [83, 9] on icon "arrow-left" at bounding box center [82, 8] width 5 height 5
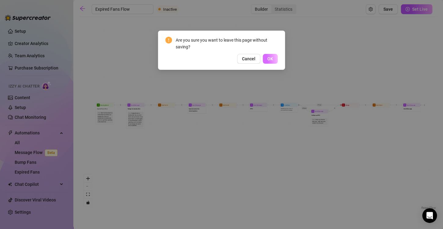
click at [268, 57] on span "OK" at bounding box center [270, 58] width 6 height 5
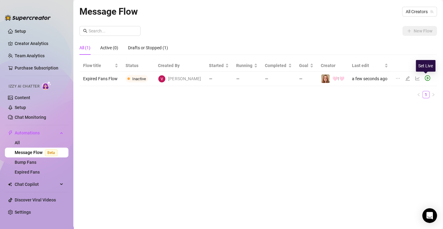
click at [426, 78] on icon "play-circle" at bounding box center [427, 77] width 5 height 5
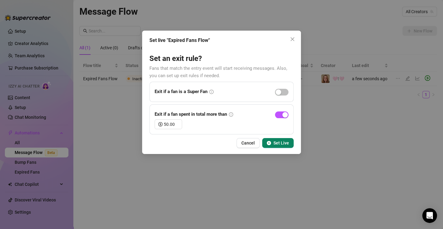
click at [279, 145] on span "Set Live" at bounding box center [281, 142] width 16 height 5
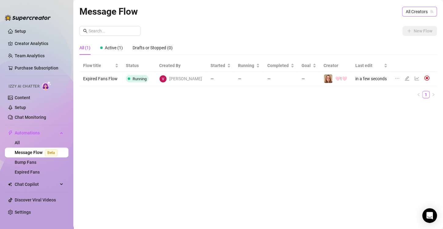
click at [416, 9] on span "All Creators" at bounding box center [419, 11] width 27 height 9
click at [401, 35] on span "🩷t🩷" at bounding box center [400, 34] width 12 height 7
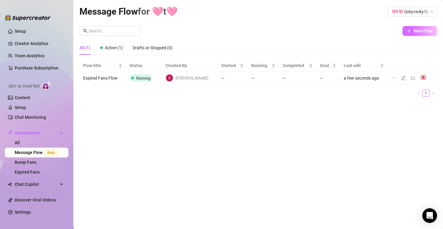
click at [412, 32] on button "New Flow" at bounding box center [419, 31] width 35 height 10
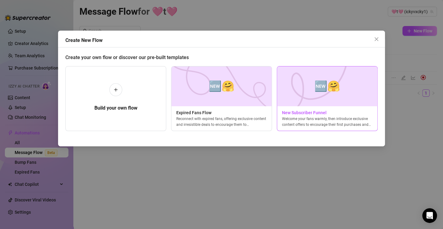
click at [355, 116] on div "Welcome your fans warmly, then introduce exclusive content offers to encourage …" at bounding box center [327, 121] width 100 height 11
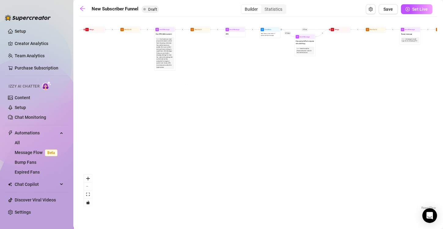
drag, startPoint x: 406, startPoint y: 173, endPoint x: 412, endPoint y: 174, distance: 6.2
click at [412, 174] on div "If True If True If True If False If False If False If True If False Merge Merge…" at bounding box center [257, 115] width 357 height 191
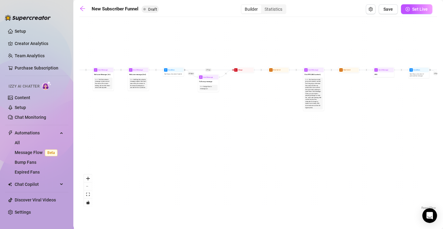
drag, startPoint x: 203, startPoint y: 122, endPoint x: 352, endPoint y: 163, distance: 154.2
click at [352, 163] on div "If True If True If True If False If False If False If True If False Merge Merge…" at bounding box center [257, 115] width 357 height 191
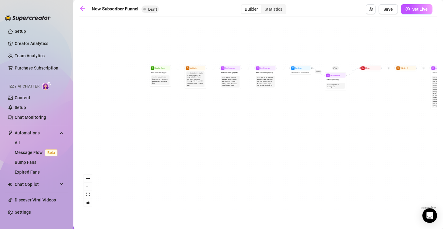
drag, startPoint x: 201, startPoint y: 159, endPoint x: 312, endPoint y: 157, distance: 110.9
click at [313, 157] on div "If True If True If True If False If False If False If True If False Merge Merge…" at bounding box center [257, 115] width 357 height 191
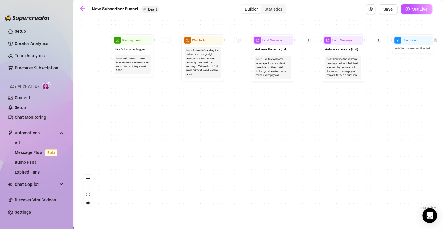
drag, startPoint x: 200, startPoint y: 106, endPoint x: 258, endPoint y: 169, distance: 85.4
click at [265, 183] on div "If True If True If True If False If False If False If True If False Merge Merge…" at bounding box center [257, 115] width 357 height 191
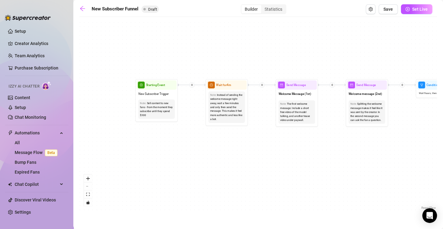
drag, startPoint x: 212, startPoint y: 155, endPoint x: 222, endPoint y: 163, distance: 13.5
click at [214, 170] on div "If True If True If True If False If False If False If True If False Merge Merge…" at bounding box center [257, 115] width 357 height 191
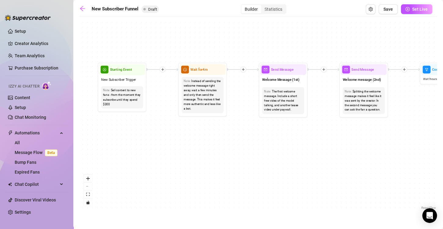
drag, startPoint x: 309, startPoint y: 172, endPoint x: 283, endPoint y: 161, distance: 28.0
click at [283, 161] on div "If True If True If True If False If False If False If True If False Merge Merge…" at bounding box center [257, 115] width 357 height 191
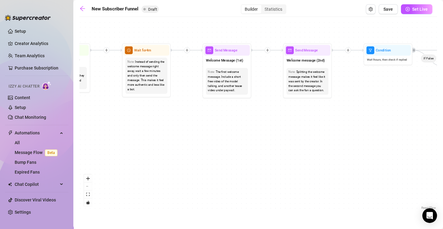
drag, startPoint x: 340, startPoint y: 171, endPoint x: 284, endPoint y: 152, distance: 59.4
click at [284, 152] on div "If True If True If True If False If False If False If True If False Merge Merge…" at bounding box center [257, 115] width 357 height 191
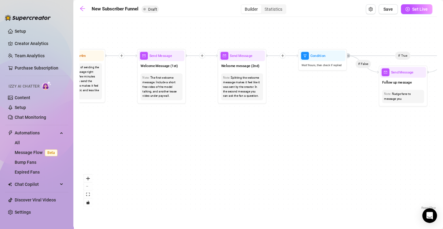
drag, startPoint x: 351, startPoint y: 163, endPoint x: 285, endPoint y: 168, distance: 65.6
click at [285, 168] on div "If True If True If True If False If False If False If True If False Merge Merge…" at bounding box center [257, 115] width 357 height 191
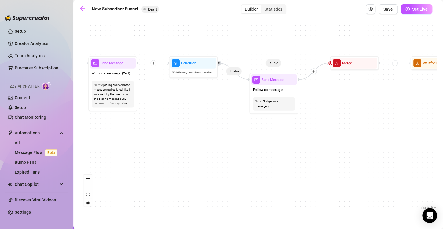
drag, startPoint x: 353, startPoint y: 169, endPoint x: 223, endPoint y: 177, distance: 129.5
click at [223, 177] on div "If True If True If True If False If False If False If True If False Merge Merge…" at bounding box center [257, 115] width 357 height 191
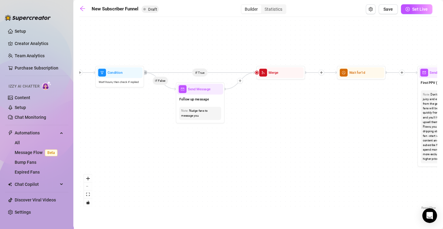
drag, startPoint x: 339, startPoint y: 170, endPoint x: 265, endPoint y: 179, distance: 74.2
click at [265, 179] on div "If True If True If True If False If False If False If True If False Merge Merge…" at bounding box center [257, 115] width 357 height 191
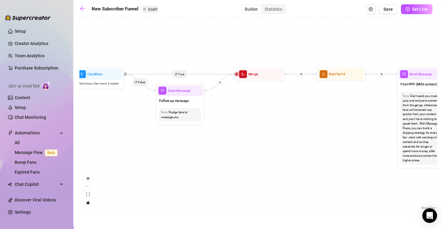
drag, startPoint x: 342, startPoint y: 163, endPoint x: 322, endPoint y: 165, distance: 20.2
click at [322, 165] on div "If True If True If True If False If False If False If True If False Merge Merge…" at bounding box center [257, 115] width 357 height 191
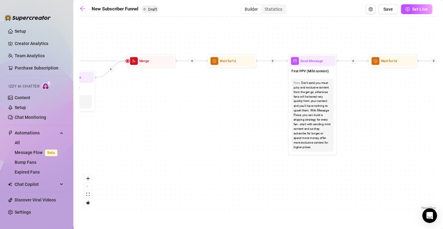
drag, startPoint x: 317, startPoint y: 163, endPoint x: 225, endPoint y: 150, distance: 92.9
click at [225, 150] on div "If True If True If True If False If False If False If True If False Merge Merge…" at bounding box center [257, 115] width 357 height 191
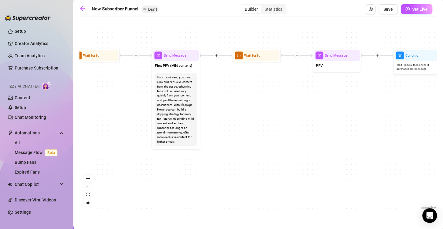
drag, startPoint x: 381, startPoint y: 174, endPoint x: 238, endPoint y: 169, distance: 143.4
click at [238, 169] on div "If True If True If True If False If False If False If True If False Merge Merge…" at bounding box center [257, 115] width 357 height 191
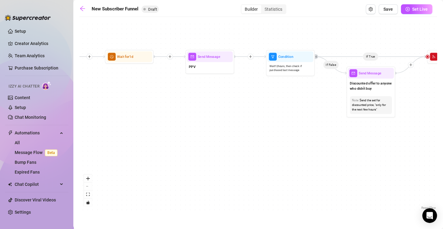
drag, startPoint x: 360, startPoint y: 167, endPoint x: 240, endPoint y: 168, distance: 120.4
click at [240, 168] on div "If True If True If True If False If False If False If True If False Merge Merge…" at bounding box center [257, 115] width 357 height 191
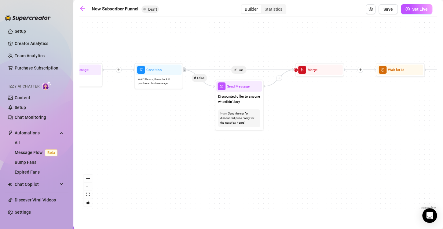
drag, startPoint x: 390, startPoint y: 166, endPoint x: 257, endPoint y: 180, distance: 133.3
click at [257, 180] on div "If True If True If True If False If False If False If True If False Merge Merge…" at bounding box center [257, 115] width 357 height 191
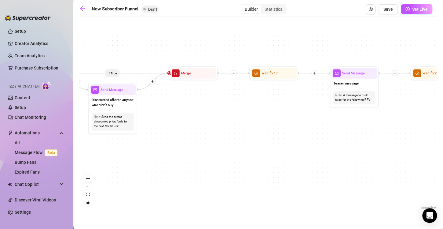
drag, startPoint x: 403, startPoint y: 164, endPoint x: 273, endPoint y: 167, distance: 129.9
click at [273, 167] on div "If True If True If True If False If False If False If True If False Merge Merge…" at bounding box center [257, 115] width 357 height 191
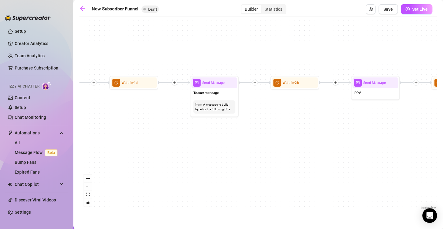
drag, startPoint x: 386, startPoint y: 163, endPoint x: 250, endPoint y: 173, distance: 136.0
click at [250, 173] on div "If True If True If True If False If False If False If True If False Merge Merge…" at bounding box center [257, 115] width 357 height 191
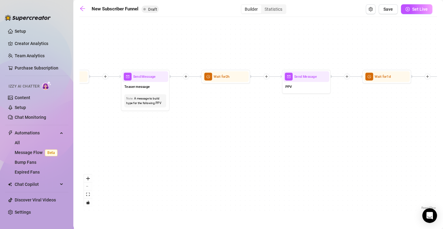
drag, startPoint x: 361, startPoint y: 166, endPoint x: 292, endPoint y: 159, distance: 69.3
click at [292, 159] on div "If True If True If True If False If False If False If True If False Merge Merge…" at bounding box center [257, 115] width 357 height 191
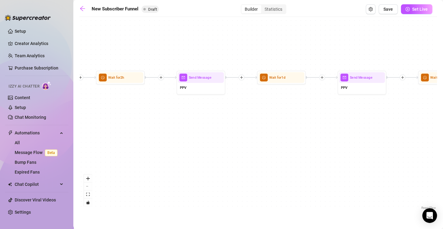
drag, startPoint x: 364, startPoint y: 156, endPoint x: 258, endPoint y: 157, distance: 105.4
click at [258, 157] on div "If True If True If True If False If False If False If True If False Merge Merge…" at bounding box center [257, 115] width 357 height 191
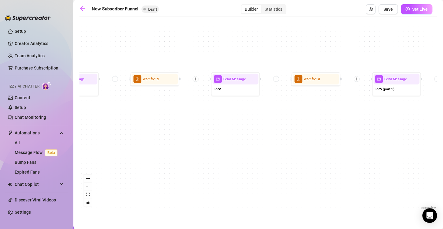
drag, startPoint x: 387, startPoint y: 156, endPoint x: 261, endPoint y: 157, distance: 126.5
click at [261, 157] on div "If True If True If True If False If False If False If True If False Merge Merge…" at bounding box center [257, 115] width 357 height 191
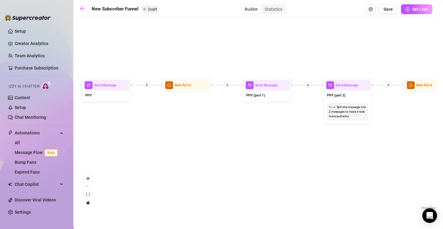
drag, startPoint x: 392, startPoint y: 153, endPoint x: 263, endPoint y: 159, distance: 129.4
click at [263, 159] on div "If True If True If True If False If False If False If True If False Merge Merge…" at bounding box center [257, 115] width 357 height 191
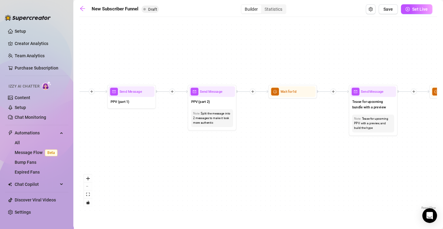
drag, startPoint x: 389, startPoint y: 152, endPoint x: 244, endPoint y: 160, distance: 144.4
click at [244, 160] on div "If True If True If True If False If False If False If True If False Merge Merge…" at bounding box center [257, 115] width 357 height 191
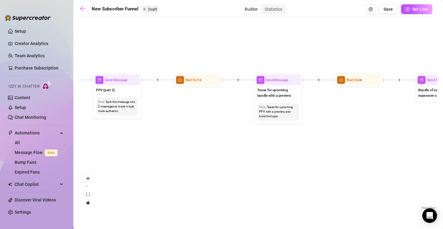
drag, startPoint x: 396, startPoint y: 158, endPoint x: 328, endPoint y: 152, distance: 67.8
click at [328, 152] on div "If True If True If True If False If False If False If True If False Merge Merge…" at bounding box center [257, 115] width 357 height 191
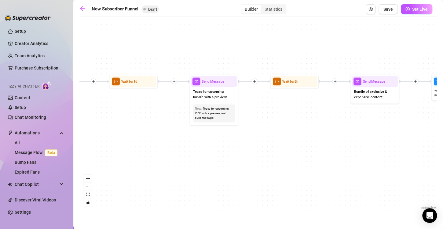
drag, startPoint x: 407, startPoint y: 154, endPoint x: 333, endPoint y: 156, distance: 73.7
click at [333, 156] on div "If True If True If True If False If False If False If True If False Merge Merge…" at bounding box center [257, 115] width 357 height 191
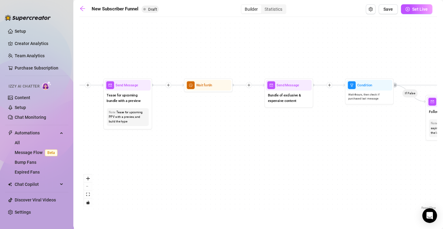
drag, startPoint x: 396, startPoint y: 150, endPoint x: 320, endPoint y: 153, distance: 76.8
click at [320, 153] on div "If True If True If True If False If False If False If True If False Merge Merge…" at bounding box center [257, 115] width 357 height 191
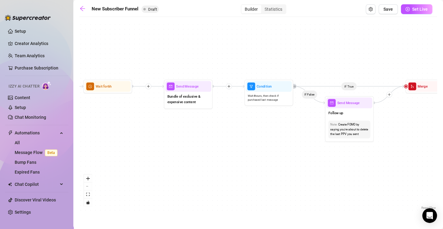
drag, startPoint x: 380, startPoint y: 156, endPoint x: 279, endPoint y: 158, distance: 100.5
click at [279, 158] on div "If True If True If True If False If False If False If True If False Merge Merge…" at bounding box center [257, 115] width 357 height 191
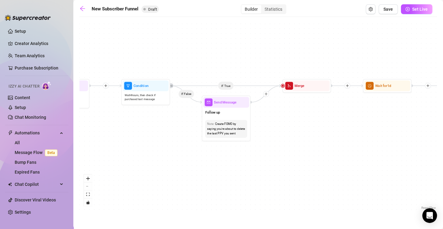
drag, startPoint x: 384, startPoint y: 164, endPoint x: 266, endPoint y: 161, distance: 117.4
click at [261, 163] on div "If True If True If True If False If False If False If True If False Merge Merge…" at bounding box center [257, 115] width 357 height 191
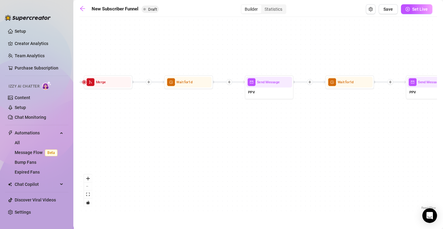
drag, startPoint x: 359, startPoint y: 151, endPoint x: 160, endPoint y: 148, distance: 198.9
click at [160, 148] on div "If True If True If True If False If False If False If True If False Merge Merge…" at bounding box center [257, 115] width 357 height 191
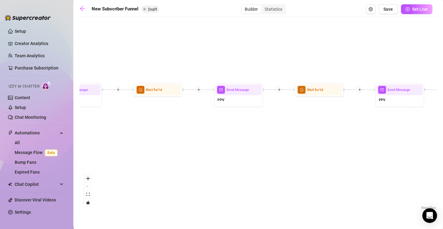
drag, startPoint x: 340, startPoint y: 159, endPoint x: 148, endPoint y: 166, distance: 191.7
click at [148, 166] on div "If True If True If True If False If False If False If True If False Merge Merge…" at bounding box center [257, 115] width 357 height 191
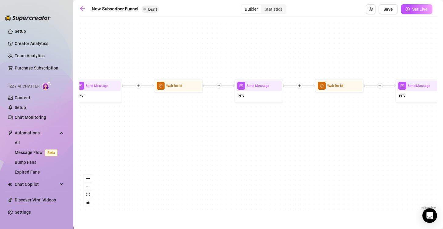
drag, startPoint x: 314, startPoint y: 162, endPoint x: 174, endPoint y: 158, distance: 140.9
click at [174, 158] on div "If True If True If True If False If False If False If True If False Merge Merge…" at bounding box center [257, 115] width 357 height 191
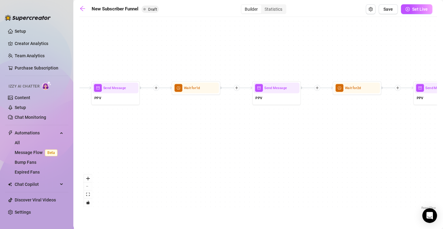
click at [200, 166] on div "If True If True If True If False If False If False If True If False Merge Merge…" at bounding box center [257, 115] width 357 height 191
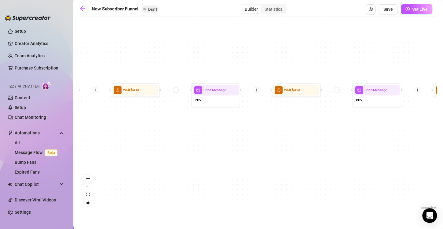
drag, startPoint x: 300, startPoint y: 161, endPoint x: 219, endPoint y: 161, distance: 80.7
click at [219, 161] on div "If True If True If True If False If False If False If True If False Merge Merge…" at bounding box center [257, 115] width 357 height 191
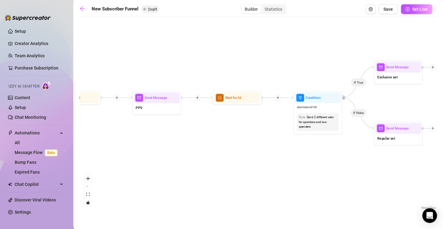
click at [219, 162] on div "If True If True If True If False If False If False If True If False Merge Merge…" at bounding box center [257, 115] width 357 height 191
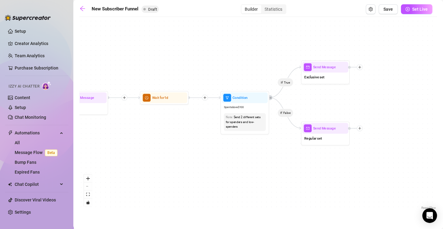
drag, startPoint x: 343, startPoint y: 156, endPoint x: 270, endPoint y: 156, distance: 73.0
click at [270, 156] on div "If True If True If True If False If False If False If True If False Merge Merge…" at bounding box center [257, 115] width 357 height 191
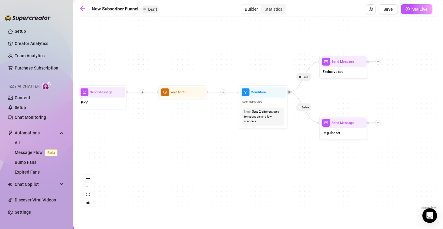
drag, startPoint x: 345, startPoint y: 175, endPoint x: 364, endPoint y: 170, distance: 19.1
click at [364, 170] on div "If True If True If True If False If False If False If True If False Merge Merge…" at bounding box center [257, 115] width 357 height 191
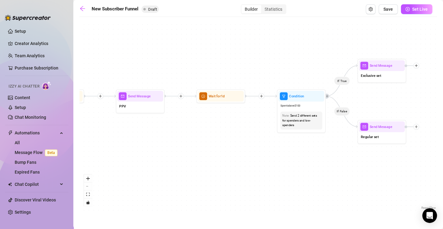
drag, startPoint x: 250, startPoint y: 164, endPoint x: 288, endPoint y: 168, distance: 38.4
click at [288, 168] on div "If True If True If True If False If False If False If True If False Merge Merge…" at bounding box center [257, 115] width 357 height 191
click at [371, 11] on span "Open Exit Rules" at bounding box center [370, 9] width 4 height 5
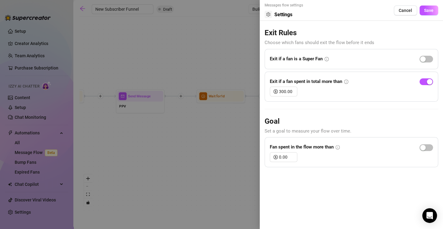
click at [187, 183] on div at bounding box center [221, 114] width 443 height 229
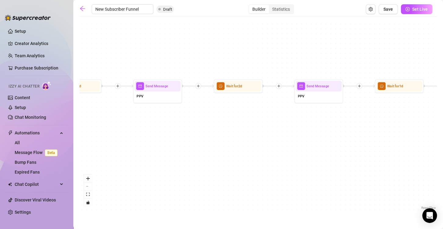
drag, startPoint x: 165, startPoint y: 172, endPoint x: 347, endPoint y: 161, distance: 181.8
click at [347, 161] on div "If True If True If True If False If False If False If True If False Merge Merge…" at bounding box center [257, 115] width 357 height 191
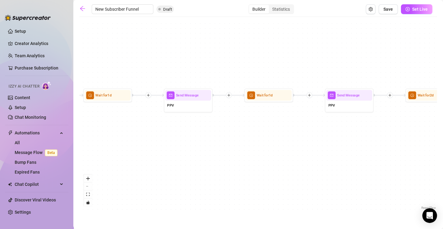
drag, startPoint x: 318, startPoint y: 177, endPoint x: 383, endPoint y: 173, distance: 65.2
click at [388, 175] on div "If True If True If True If False If False If False If True If False Merge Merge…" at bounding box center [257, 115] width 357 height 191
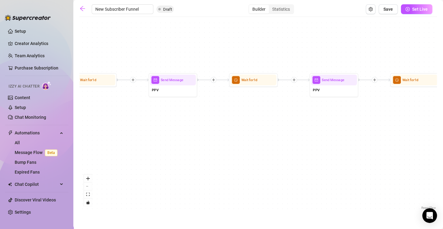
drag, startPoint x: 315, startPoint y: 176, endPoint x: 342, endPoint y: 168, distance: 27.7
click at [342, 168] on div "If True If True If True If False If False If False If True If False Merge Merge…" at bounding box center [257, 115] width 357 height 191
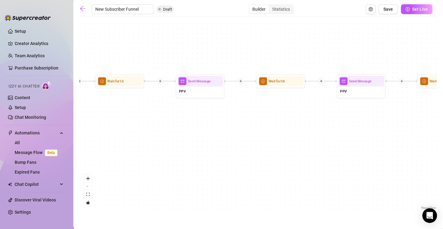
click at [328, 191] on div "If True If True If True If False If False If False If True If False Merge Merge…" at bounding box center [257, 115] width 357 height 191
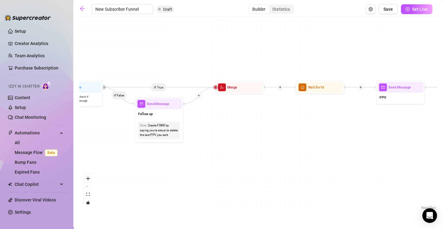
click at [376, 185] on div "If True If True If True If False If False If False If True If False Merge Merge…" at bounding box center [257, 115] width 357 height 191
drag, startPoint x: 174, startPoint y: 191, endPoint x: 379, endPoint y: 185, distance: 205.7
click at [379, 185] on div "If True If True If True If False If False If False If True If False Merge Merge…" at bounding box center [257, 115] width 357 height 191
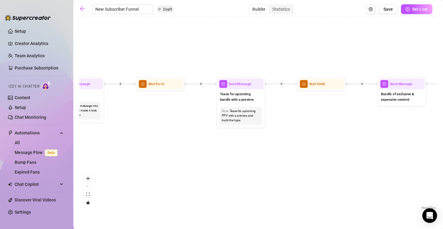
drag, startPoint x: 182, startPoint y: 185, endPoint x: 381, endPoint y: 187, distance: 199.2
click at [381, 187] on div "If True If True If True If False If False If False If True If False Merge Merge…" at bounding box center [257, 115] width 357 height 191
click at [354, 178] on div "If True If True If True If False If False If False If True If False Merge Merge…" at bounding box center [257, 115] width 357 height 191
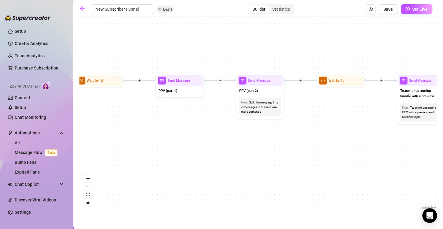
drag, startPoint x: 80, startPoint y: 172, endPoint x: 269, endPoint y: 171, distance: 188.8
click at [269, 171] on div "If True If True If True If False If False If False If True If False Merge Merge…" at bounding box center [257, 115] width 357 height 191
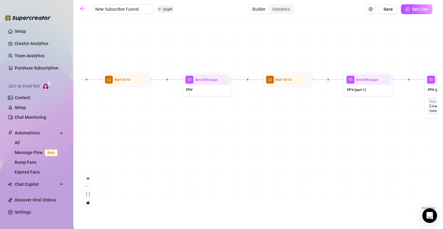
click at [352, 174] on div "If True If True If True If False If False If False If True If False Merge Merge…" at bounding box center [257, 115] width 357 height 191
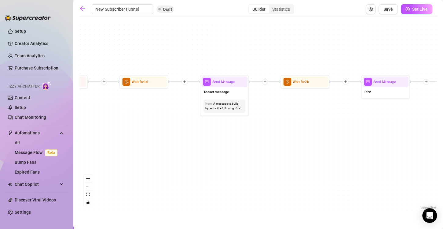
click at [354, 172] on div "If True If True If True If False If False If False If True If False Merge Merge…" at bounding box center [257, 115] width 357 height 191
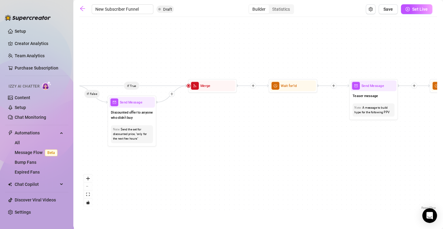
drag, startPoint x: 352, startPoint y: 180, endPoint x: 297, endPoint y: 180, distance: 55.3
click at [352, 180] on div "If True If True If True If False If False If False If True If False Merge Merge…" at bounding box center [257, 115] width 357 height 191
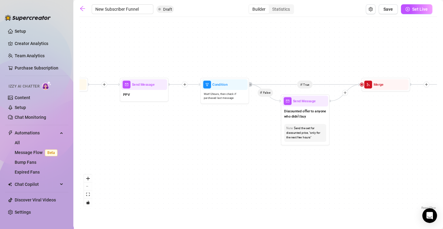
drag, startPoint x: 167, startPoint y: 182, endPoint x: 339, endPoint y: 181, distance: 172.9
click at [339, 181] on div "If True If True If True If False If False If False If True If False Merge Merge…" at bounding box center [257, 115] width 357 height 191
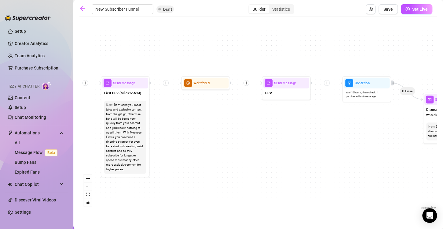
drag, startPoint x: 345, startPoint y: 182, endPoint x: 322, endPoint y: 181, distance: 23.2
click at [346, 182] on div "If True If True If True If False If False If False If True If False Merge Merge…" at bounding box center [257, 115] width 357 height 191
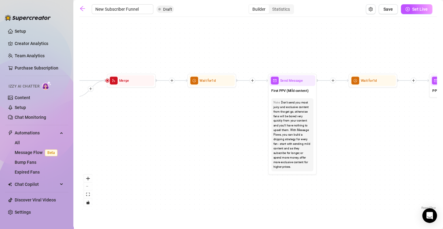
click at [381, 178] on div "If True If True If True If False If False If False If True If False Merge Merge…" at bounding box center [257, 115] width 357 height 191
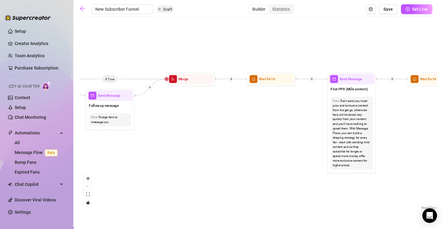
drag, startPoint x: 259, startPoint y: 180, endPoint x: 364, endPoint y: 175, distance: 104.3
click at [364, 175] on div "If True If True If True If False If False If False If True If False Merge Merge…" at bounding box center [257, 115] width 357 height 191
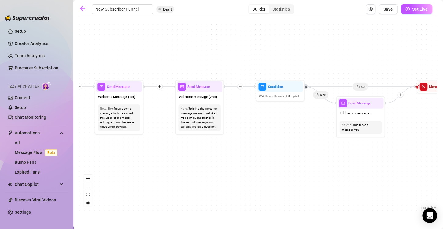
drag, startPoint x: 372, startPoint y: 189, endPoint x: 348, endPoint y: 187, distance: 23.3
click at [372, 189] on div "If True If True If True If False If False If False If True If False Merge Merge…" at bounding box center [257, 115] width 357 height 191
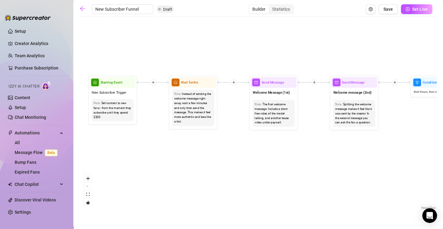
drag, startPoint x: 250, startPoint y: 186, endPoint x: 404, endPoint y: 182, distance: 154.4
click at [404, 182] on div "If True If True If True If False If False If False If True If False Merge Merge…" at bounding box center [257, 115] width 357 height 191
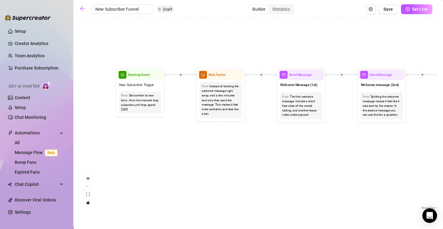
drag, startPoint x: 250, startPoint y: 178, endPoint x: 277, endPoint y: 170, distance: 28.5
click at [277, 170] on div "If True If True If True If False If False If False If True If False Merge Merge…" at bounding box center [257, 115] width 357 height 191
click at [415, 10] on span "Set Live" at bounding box center [420, 9] width 16 height 5
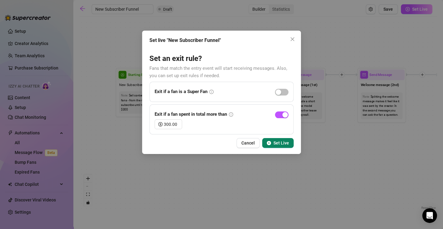
click at [274, 143] on span "Set Live" at bounding box center [281, 142] width 16 height 5
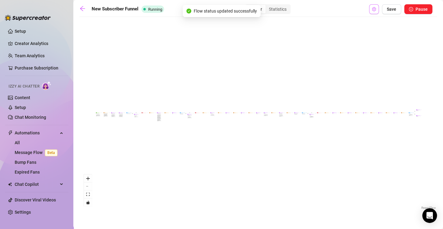
click at [373, 10] on icon "setting" at bounding box center [374, 9] width 4 height 4
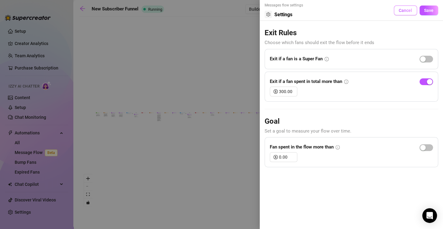
click at [408, 13] on button "Cancel" at bounding box center [405, 10] width 23 height 10
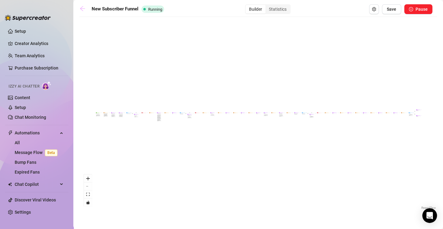
click at [81, 8] on icon "arrow-left" at bounding box center [82, 8] width 5 height 5
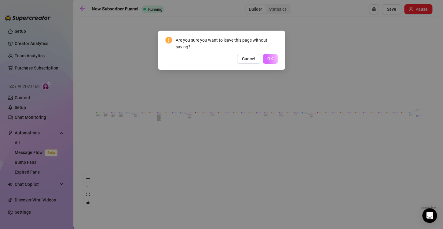
click at [272, 58] on span "OK" at bounding box center [270, 58] width 6 height 5
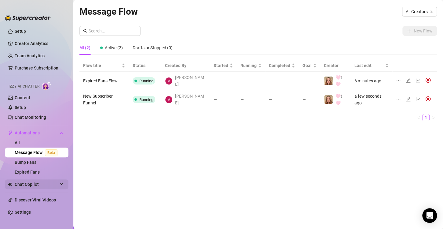
click at [35, 187] on span "Chat Copilot" at bounding box center [36, 184] width 43 height 10
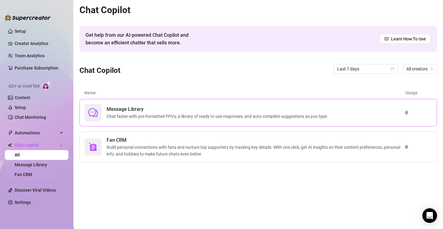
click at [196, 113] on span "Chat faster with pre-formatted PPVs, a library of ready to use responses, and a…" at bounding box center [219, 116] width 224 height 7
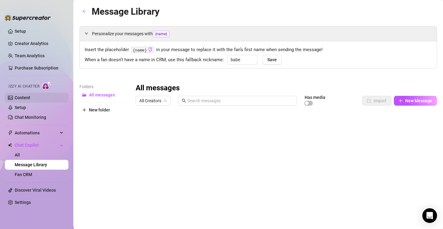
click at [27, 97] on link "Content" at bounding box center [23, 97] width 16 height 5
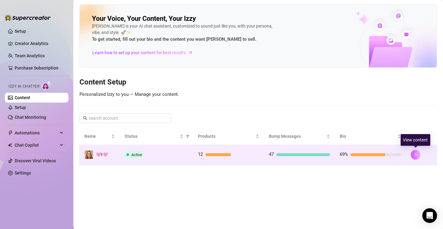
click at [415, 154] on icon "right" at bounding box center [415, 154] width 4 height 4
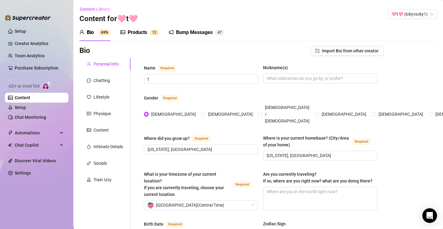
click at [185, 31] on div "Bump Messages" at bounding box center [194, 32] width 37 height 7
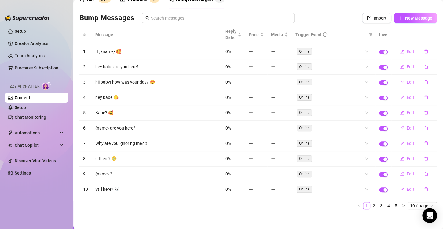
scroll to position [34, 0]
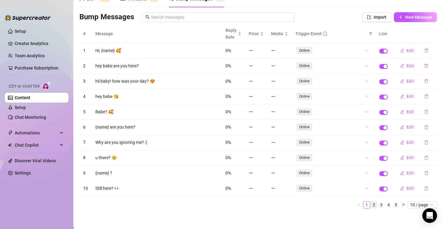
click at [371, 201] on link "2" at bounding box center [374, 204] width 7 height 7
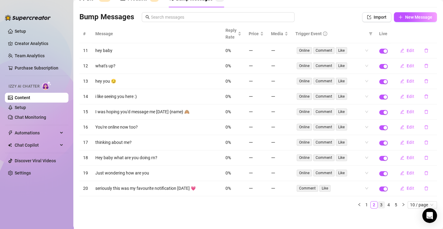
click at [378, 202] on link "3" at bounding box center [381, 204] width 7 height 7
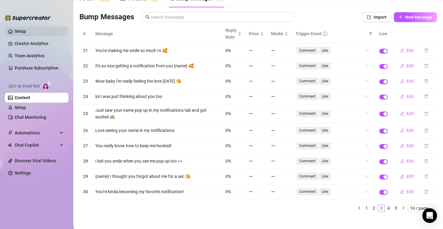
click at [24, 34] on link "Setup" at bounding box center [20, 31] width 11 height 5
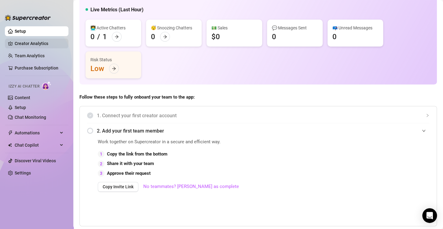
click at [36, 42] on link "Creator Analytics" at bounding box center [39, 43] width 49 height 10
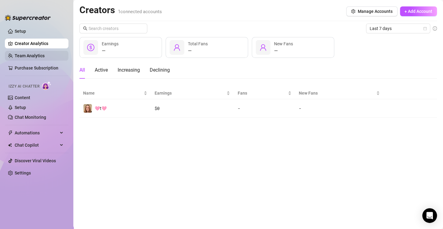
click at [39, 56] on link "Team Analytics" at bounding box center [30, 55] width 30 height 5
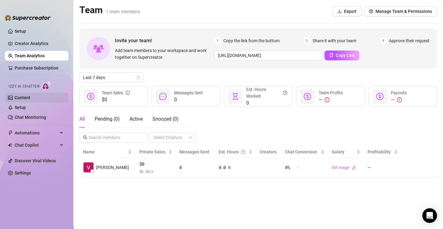
click at [30, 97] on link "Content" at bounding box center [23, 97] width 16 height 5
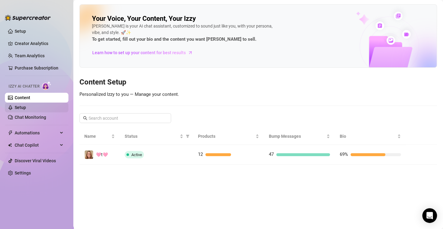
click at [26, 108] on link "Setup" at bounding box center [20, 107] width 11 height 5
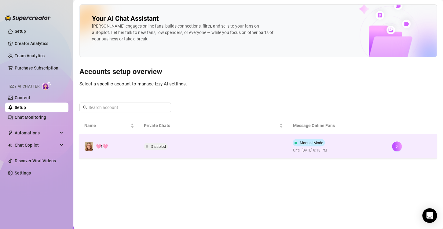
click at [156, 147] on span "Disabled" at bounding box center [158, 146] width 15 height 5
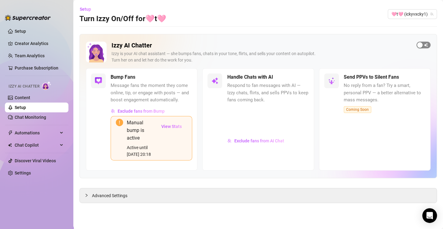
click at [420, 45] on div "button" at bounding box center [419, 44] width 5 height 5
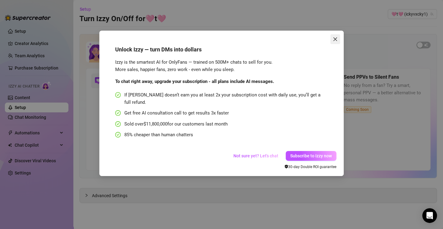
click at [333, 39] on icon "close" at bounding box center [335, 39] width 5 height 5
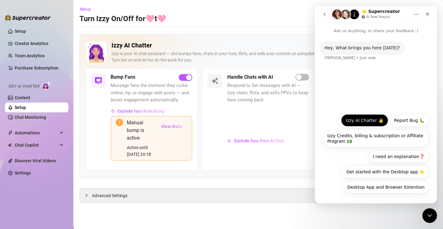
click at [362, 122] on button "Izzy AI Chatter 👩" at bounding box center [364, 120] width 47 height 12
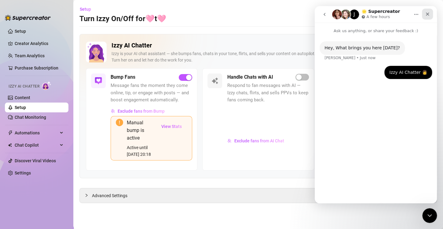
click at [427, 15] on icon "Close" at bounding box center [427, 14] width 3 height 3
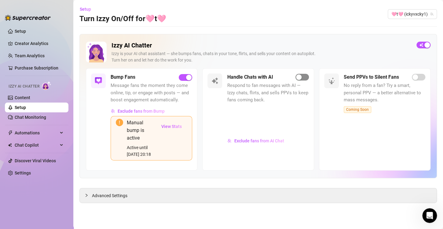
click at [299, 76] on div "button" at bounding box center [298, 76] width 5 height 5
click at [298, 76] on div "Unlock Izzy — turn DMs into dollars Izzy is the smartest AI for OnlyFans — trai…" at bounding box center [220, 92] width 226 height 110
drag, startPoint x: 299, startPoint y: 76, endPoint x: 313, endPoint y: 86, distance: 17.9
click at [309, 78] on div "Unlock Izzy — turn DMs into dollars Izzy is the smartest AI for OnlyFans — trai…" at bounding box center [220, 92] width 226 height 110
click at [137, 190] on div "Unlock Izzy — turn DMs into dollars Izzy is the smartest AI for OnlyFans — trai…" at bounding box center [221, 114] width 443 height 229
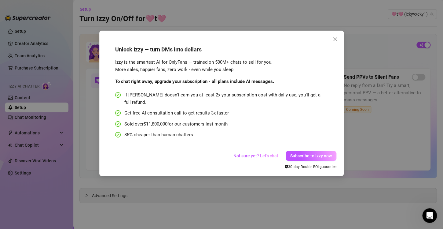
click at [334, 38] on div "Unlock Izzy — turn DMs into dollars Izzy is the smartest AI for OnlyFans — trai…" at bounding box center [221, 114] width 443 height 229
click at [335, 38] on div "Unlock Izzy — turn DMs into dollars Izzy is the smartest AI for OnlyFans — trai…" at bounding box center [221, 114] width 443 height 229
click at [426, 44] on div "Unlock Izzy — turn DMs into dollars Izzy is the smartest AI for OnlyFans — trai…" at bounding box center [221, 114] width 443 height 229
click at [318, 196] on div "Unlock Izzy — turn DMs into dollars Izzy is the smartest AI for OnlyFans — trai…" at bounding box center [221, 114] width 443 height 229
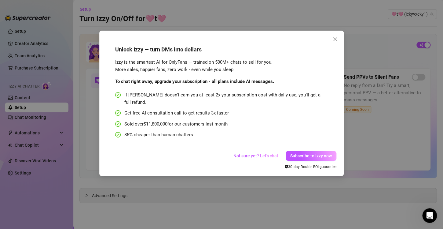
click at [335, 38] on div "Unlock Izzy — turn DMs into dollars Izzy is the smartest AI for OnlyFans — trai…" at bounding box center [221, 114] width 443 height 229
click at [336, 38] on div "Unlock Izzy — turn DMs into dollars Izzy is the smartest AI for OnlyFans — trai…" at bounding box center [221, 114] width 443 height 229
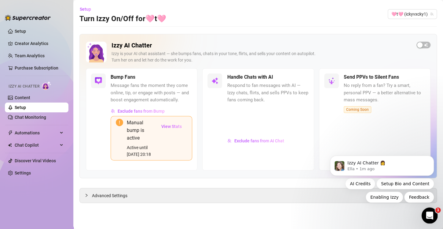
click at [427, 213] on icon "Open Intercom Messenger" at bounding box center [429, 214] width 10 height 10
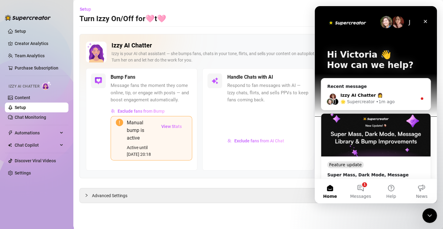
click at [390, 100] on div "• 1m ago" at bounding box center [385, 101] width 19 height 6
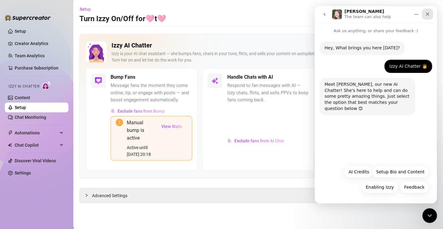
click at [429, 13] on icon "Close" at bounding box center [427, 14] width 5 height 5
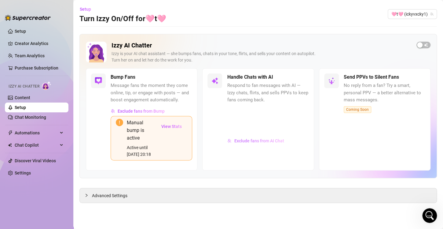
click at [244, 138] on span "Exclude fans from AI Chat" at bounding box center [259, 140] width 50 height 5
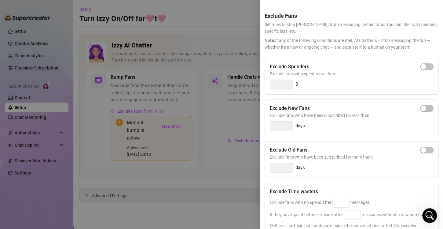
scroll to position [97, 0]
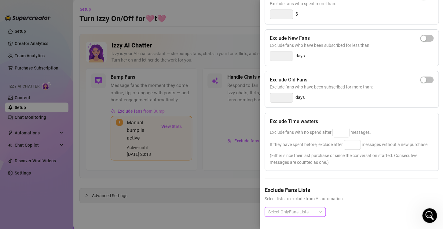
click at [306, 207] on div at bounding box center [292, 211] width 52 height 9
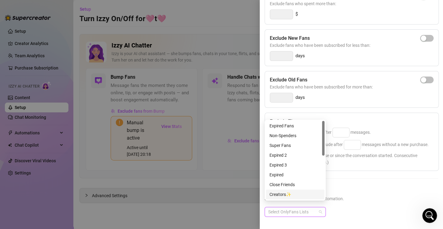
click at [284, 195] on div "Creators✨" at bounding box center [294, 194] width 51 height 7
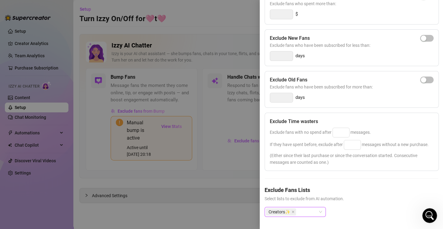
click at [392, 195] on span "Select lists to exclude from AI automation." at bounding box center [352, 198] width 174 height 7
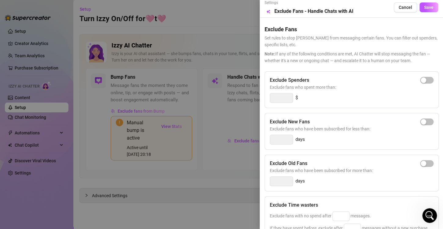
scroll to position [0, 0]
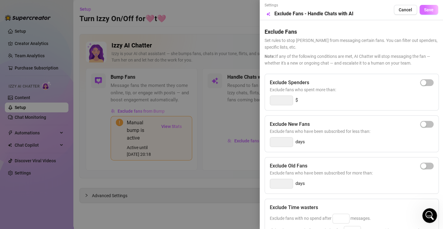
click at [424, 9] on span "Save" at bounding box center [428, 9] width 9 height 5
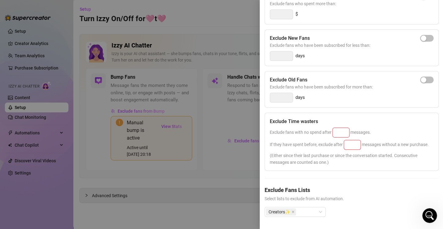
scroll to position [97, 0]
click at [340, 128] on input at bounding box center [341, 132] width 16 height 9
click at [353, 140] on input at bounding box center [352, 144] width 16 height 9
drag, startPoint x: 347, startPoint y: 121, endPoint x: 321, endPoint y: 124, distance: 26.4
click at [321, 127] on div "Exclude fans with no spend after 25 messages." at bounding box center [352, 132] width 164 height 10
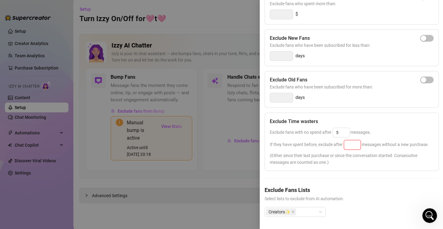
type input "25"
click at [353, 140] on input at bounding box center [352, 144] width 16 height 9
type input "25"
click at [375, 167] on div "Exclude Spenders Exclude fans who spent more than: $ Exclude New Fans Exclude f…" at bounding box center [352, 107] width 174 height 238
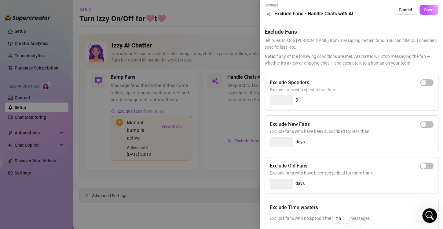
scroll to position [0, 0]
click at [424, 12] on span "Save" at bounding box center [428, 9] width 9 height 5
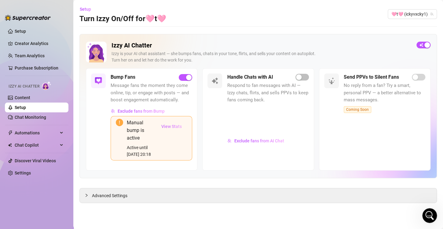
click at [175, 127] on span "View Stats" at bounding box center [171, 126] width 20 height 5
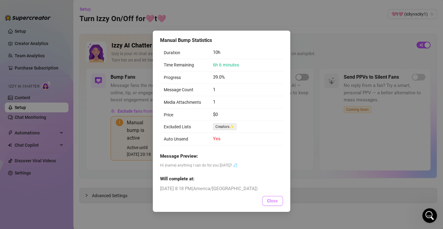
click at [272, 201] on span "Close" at bounding box center [272, 200] width 11 height 5
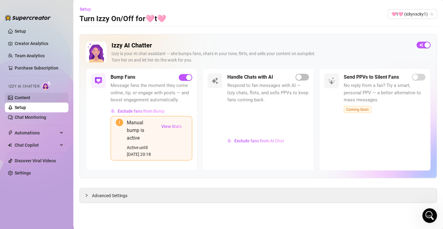
click at [27, 99] on link "Content" at bounding box center [23, 97] width 16 height 5
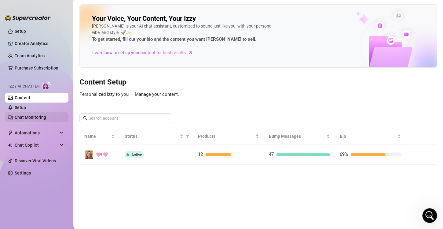
click at [31, 119] on link "Chat Monitoring" at bounding box center [30, 117] width 31 height 5
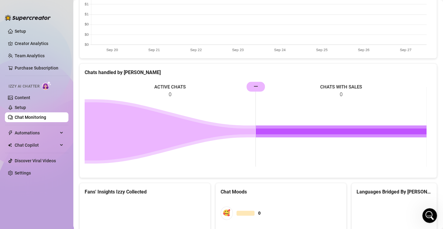
scroll to position [197, 0]
